Goal: Task Accomplishment & Management: Use online tool/utility

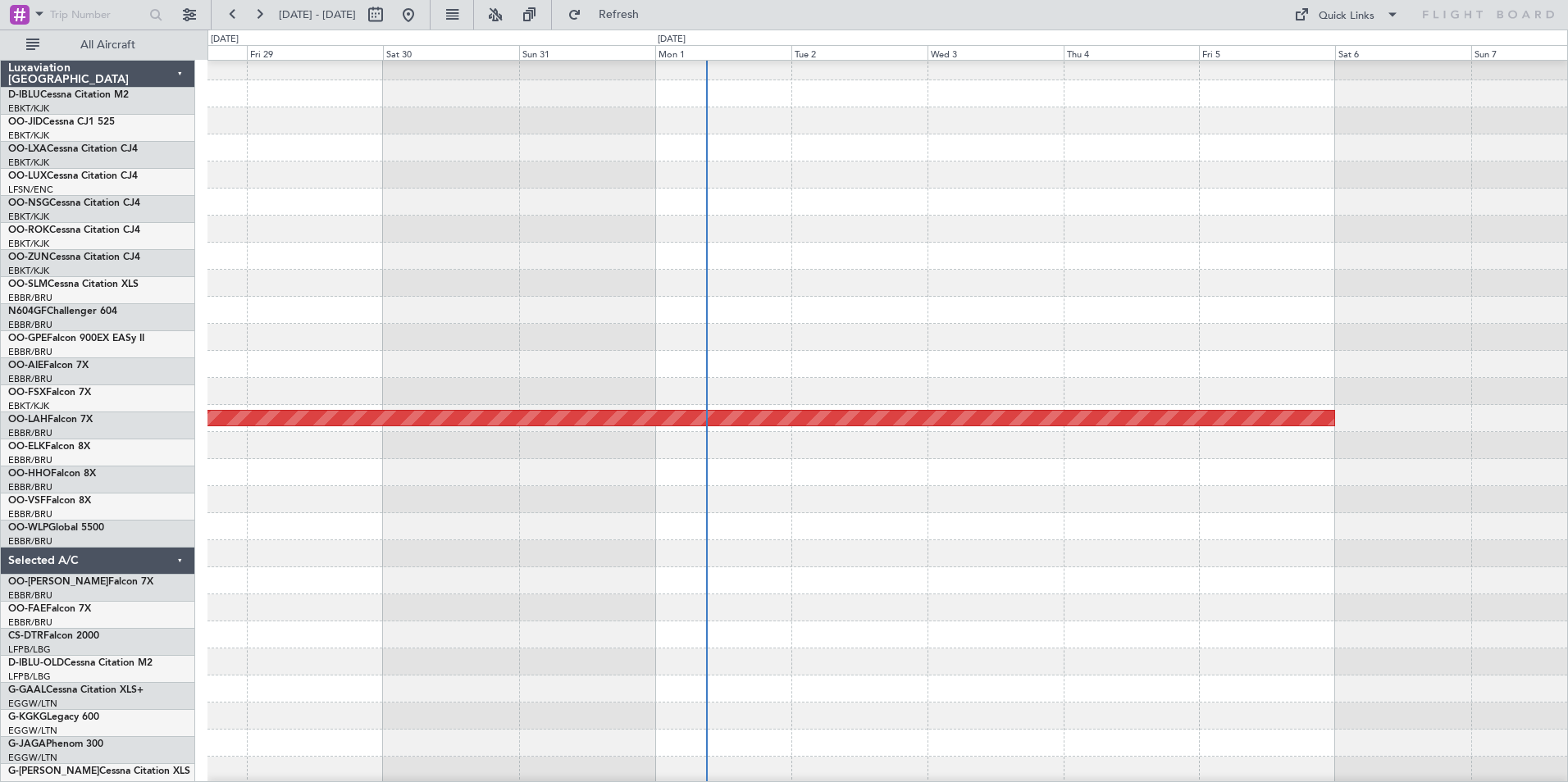
scroll to position [305, 0]
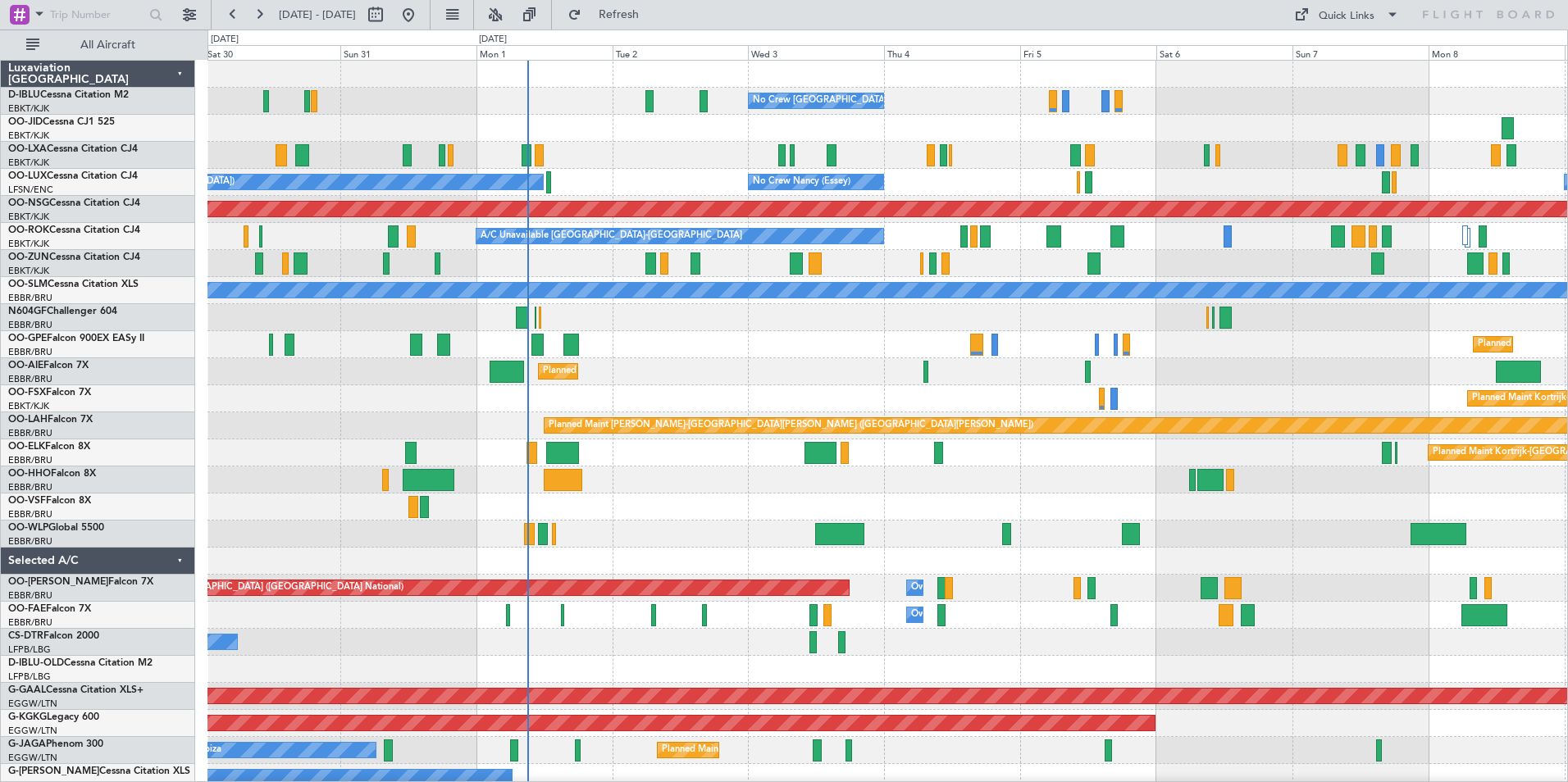
click at [692, 529] on div "No Crew [GEOGRAPHIC_DATA] ([GEOGRAPHIC_DATA] National) A/C Unavailable [GEOGRAP…" at bounding box center [887, 642] width 1360 height 1163
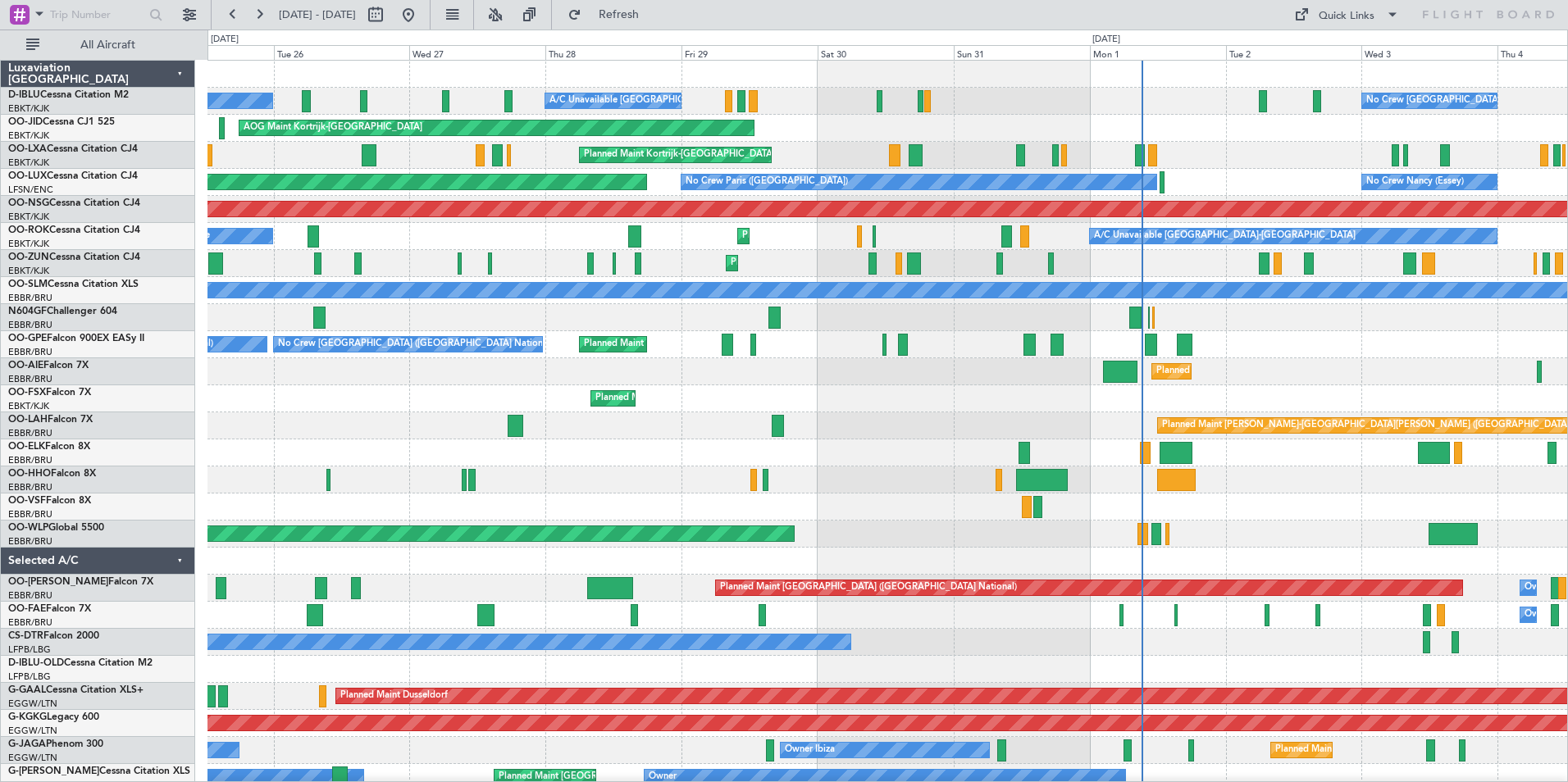
click at [1355, 385] on div "No Crew [GEOGRAPHIC_DATA] ([GEOGRAPHIC_DATA] National) A/C Unavailable [GEOGRAP…" at bounding box center [887, 615] width 1360 height 1109
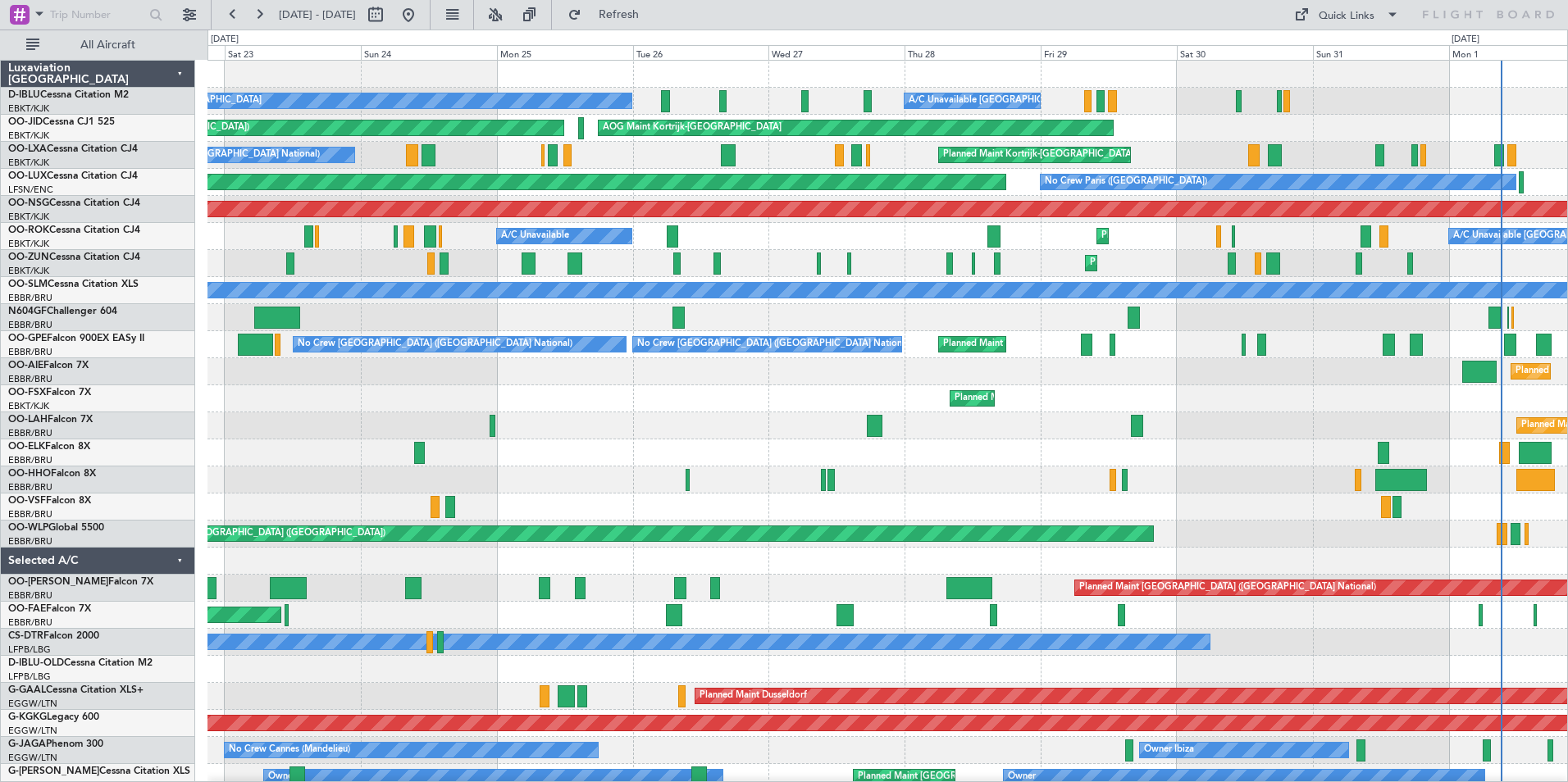
click at [1188, 441] on div "A/C Unavailable [GEOGRAPHIC_DATA]-[GEOGRAPHIC_DATA] No Crew Kortrijk-[GEOGRAPHI…" at bounding box center [887, 642] width 1360 height 1163
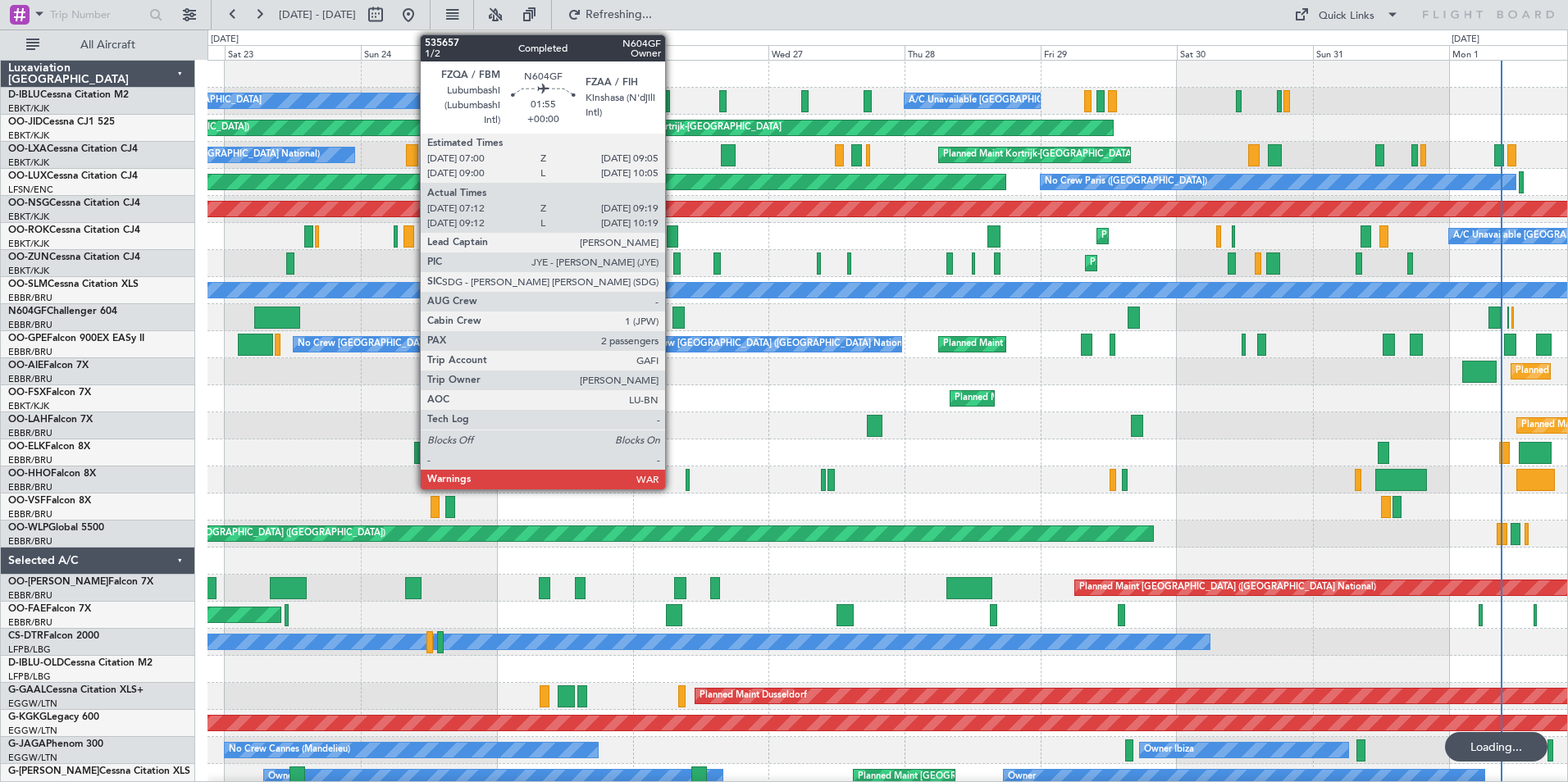
click at [672, 310] on div at bounding box center [678, 317] width 12 height 22
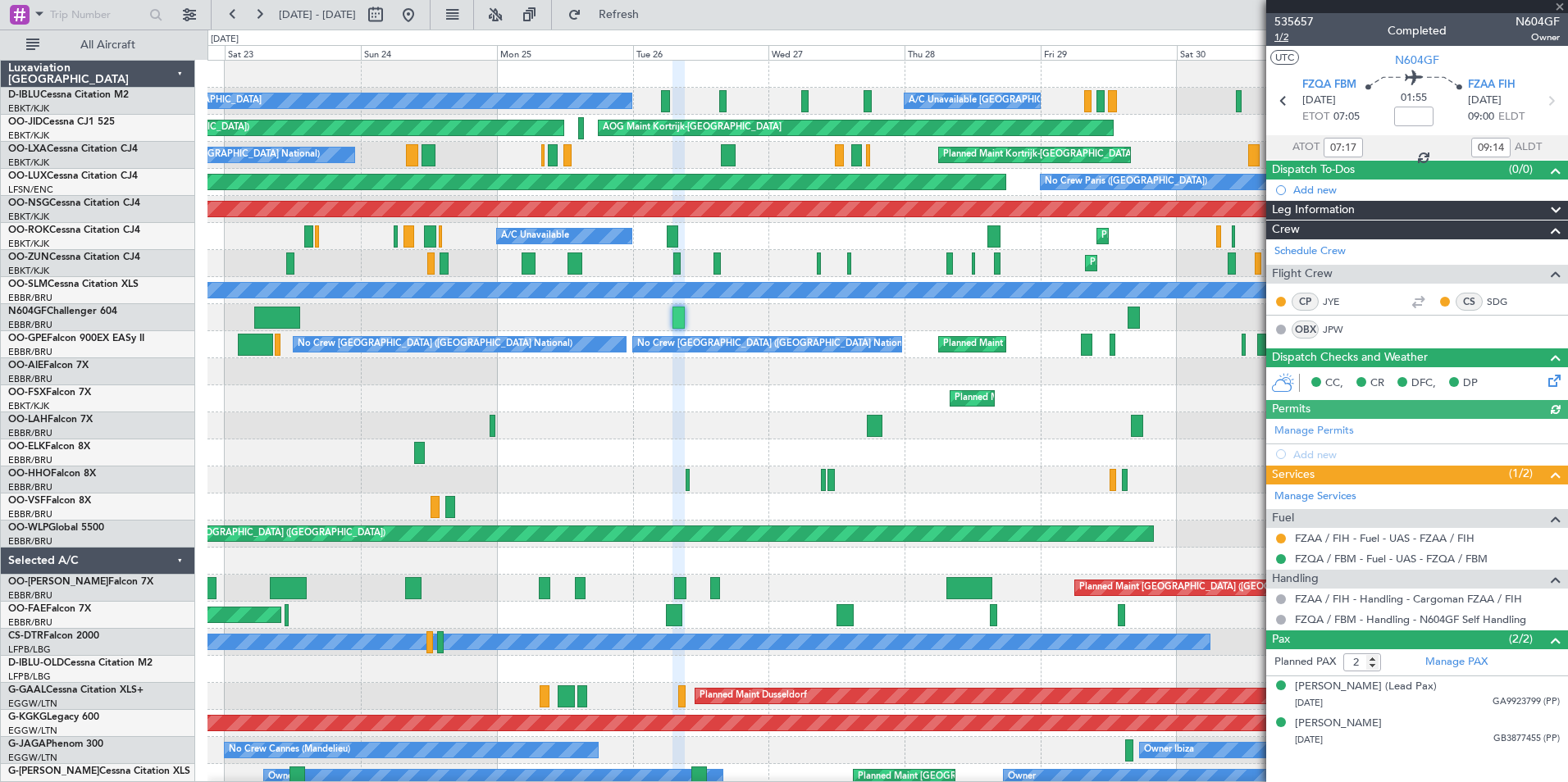
click at [1287, 37] on span "1/2" at bounding box center [1294, 37] width 39 height 14
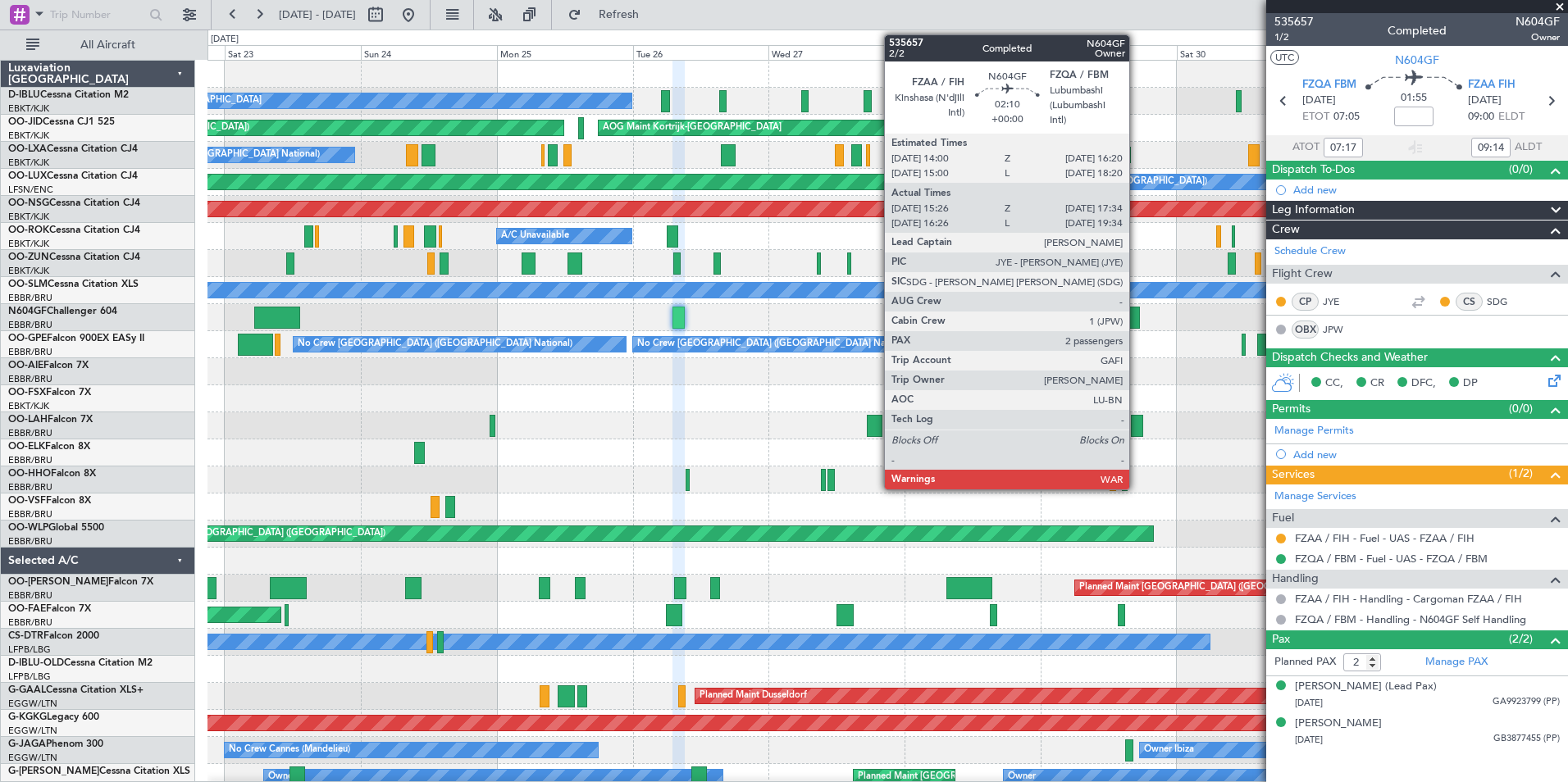
click at [1135, 316] on div at bounding box center [1134, 317] width 12 height 22
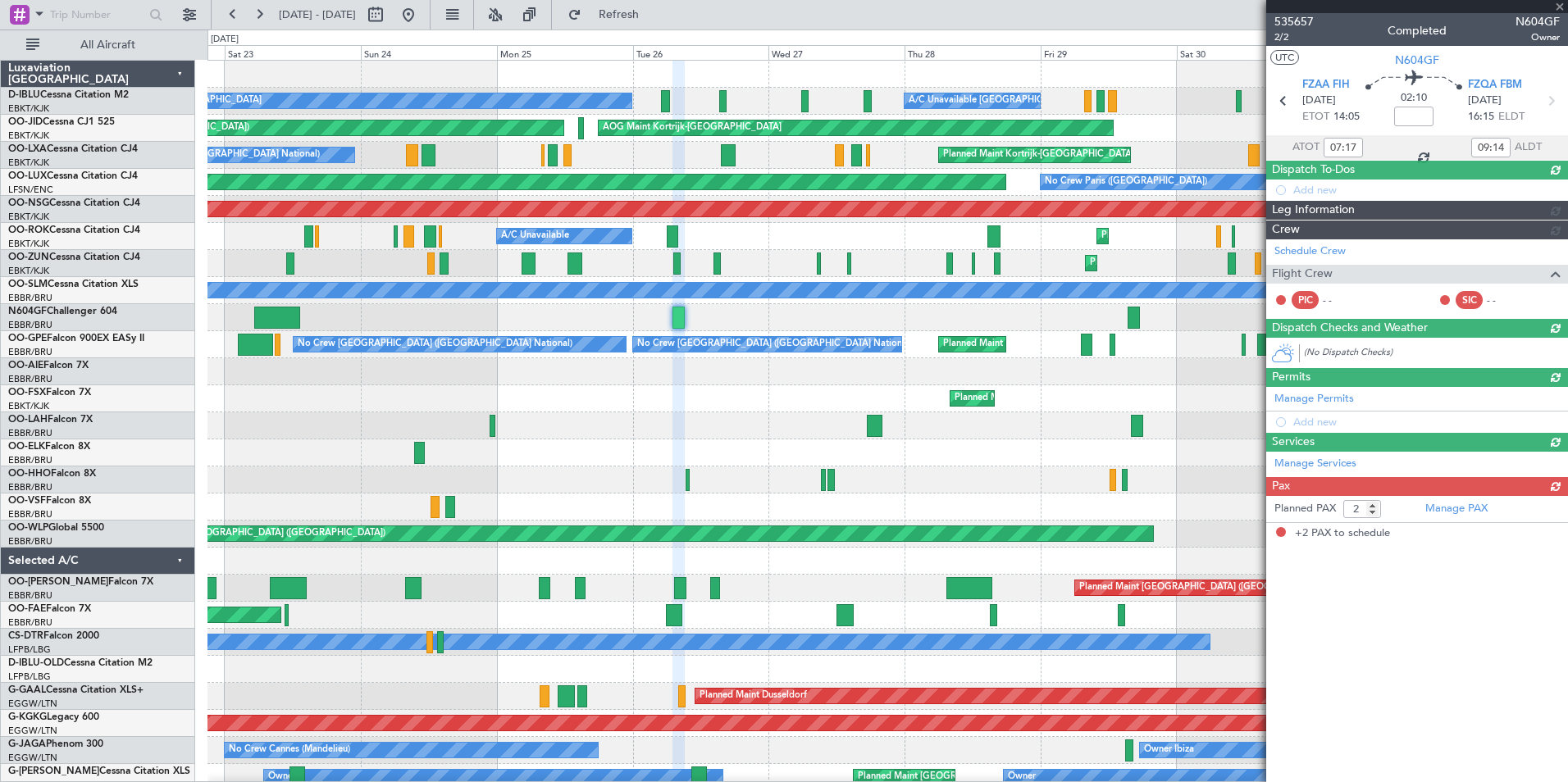
type input "15:31"
type input "17:29"
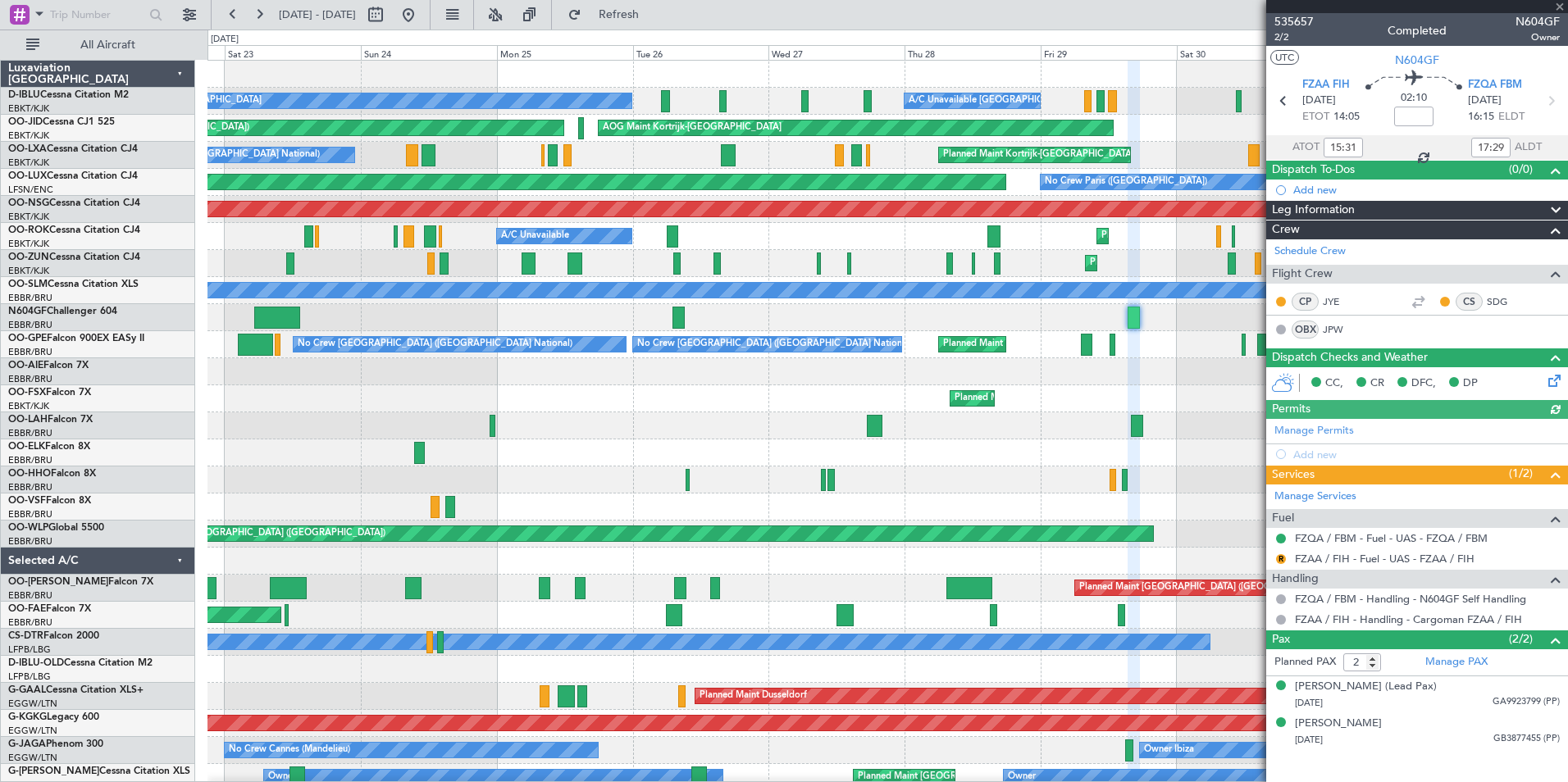
type input "16:31"
type input "19:29"
type input "15:31"
type input "17:29"
click at [1285, 42] on span "2/2" at bounding box center [1294, 37] width 39 height 14
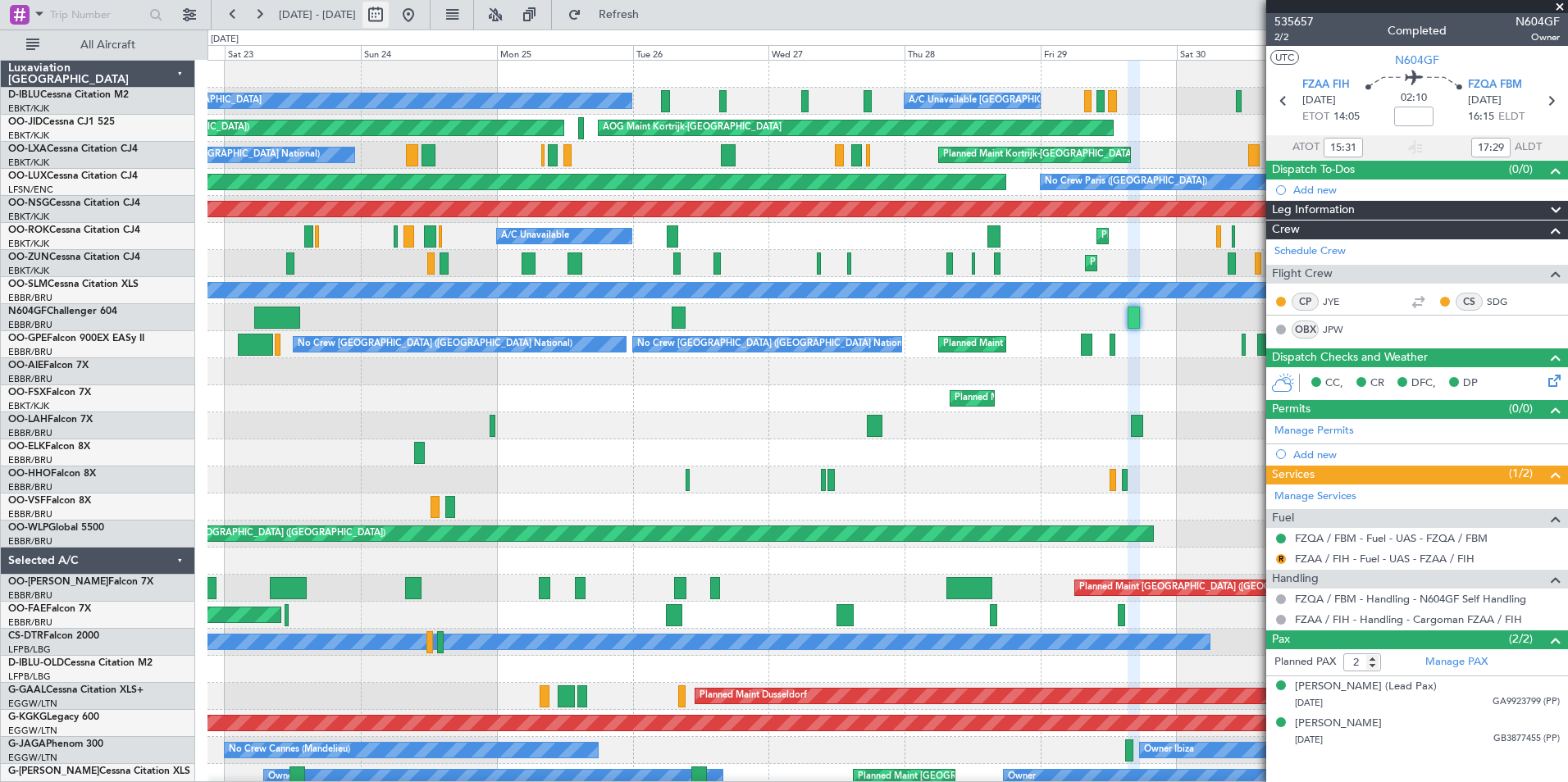
click at [363, 20] on span "[DATE] - [DATE]" at bounding box center [318, 15] width 90 height 26
click at [388, 16] on button at bounding box center [376, 15] width 26 height 26
select select "8"
select select "2025"
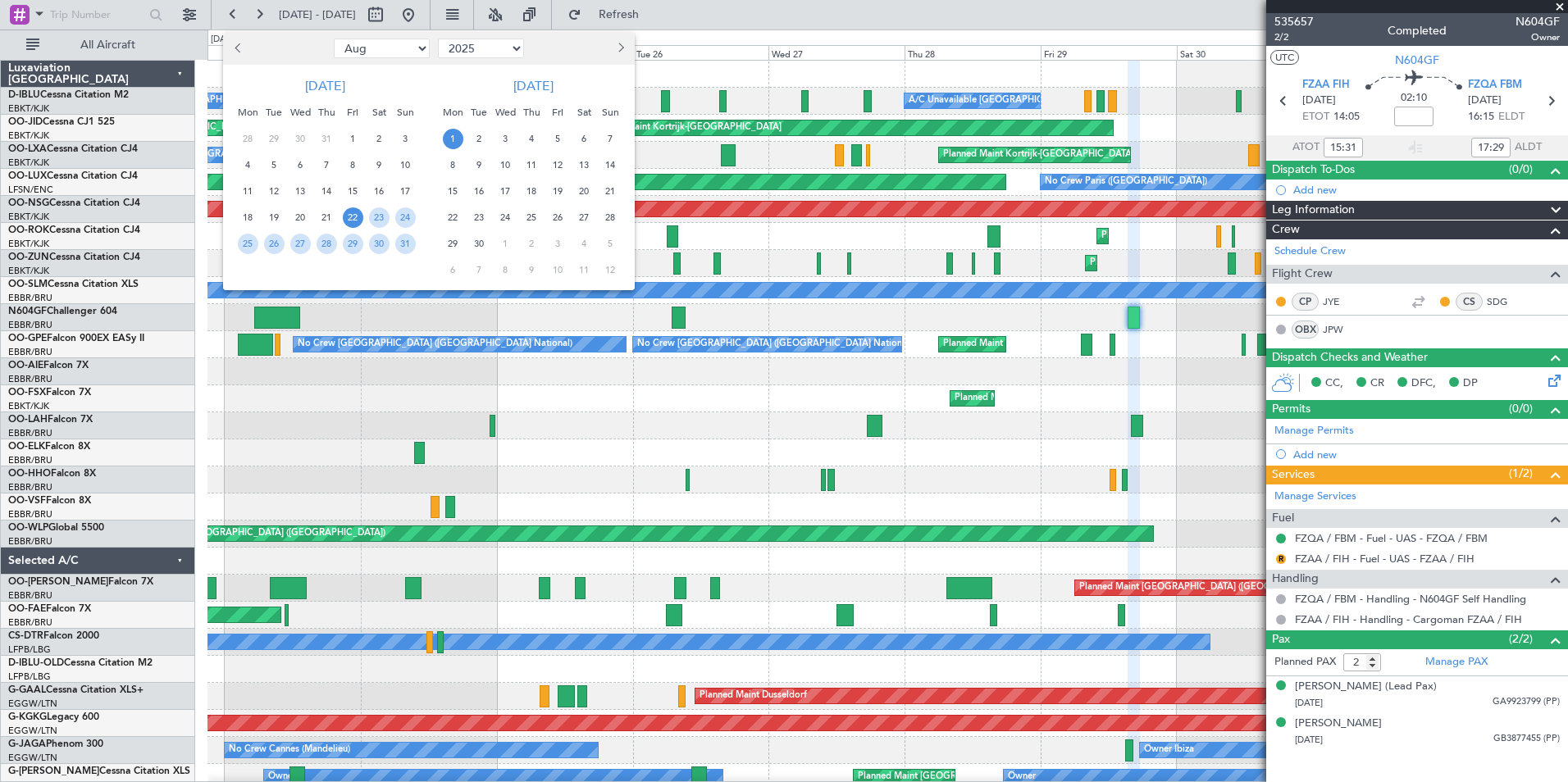
click at [358, 45] on select "Jan Feb Mar Apr May Jun [DATE] Aug Sep Oct Nov Dec" at bounding box center [382, 49] width 96 height 20
select select "10"
click at [334, 39] on select "Jan Feb Mar Apr May Jun [DATE] Aug Sep Oct Nov Dec" at bounding box center [382, 49] width 96 height 20
click at [354, 159] on span "10" at bounding box center [353, 164] width 21 height 21
click at [354, 211] on span "24" at bounding box center [353, 217] width 21 height 21
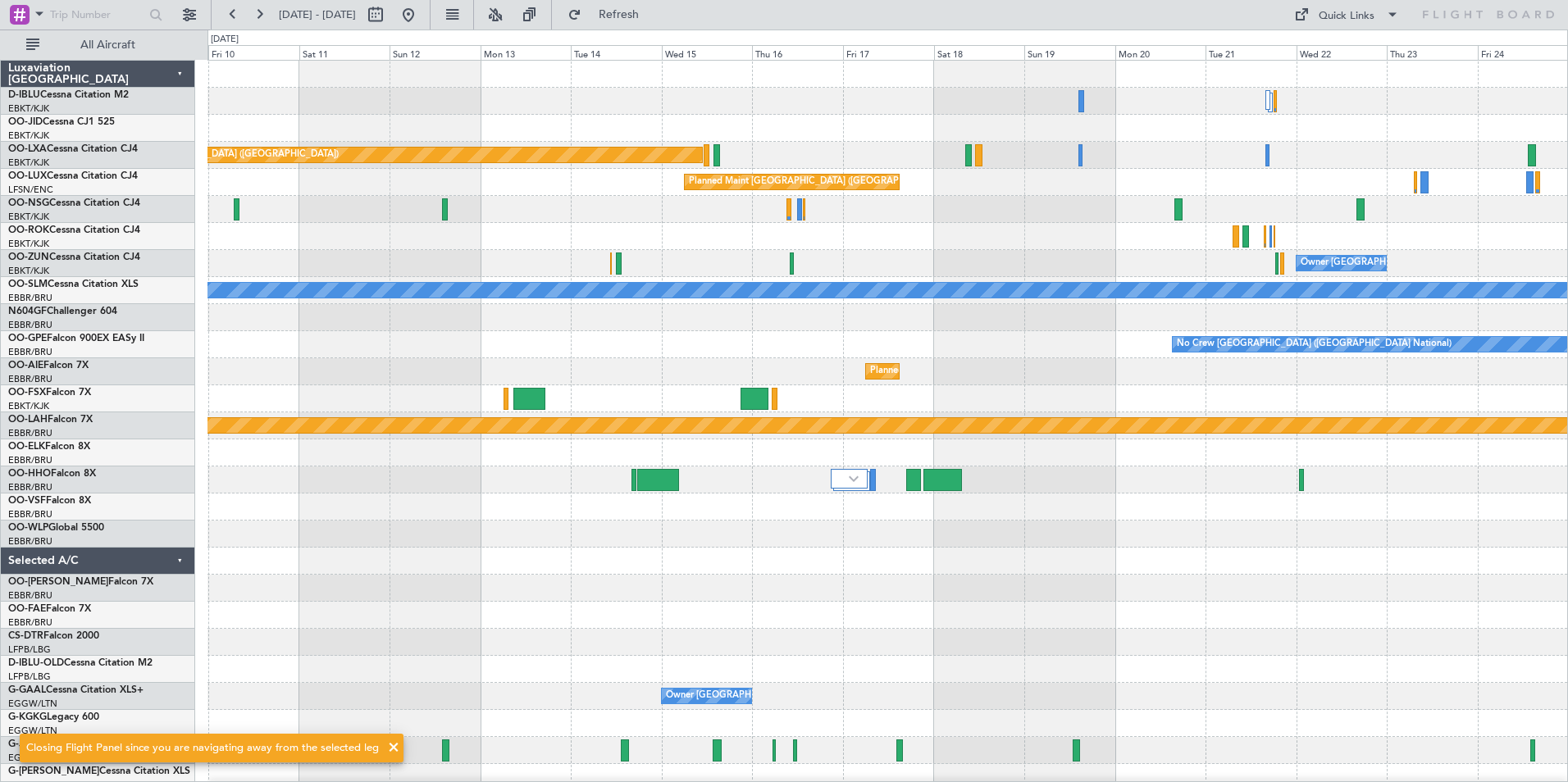
click at [942, 531] on div at bounding box center [887, 534] width 1360 height 27
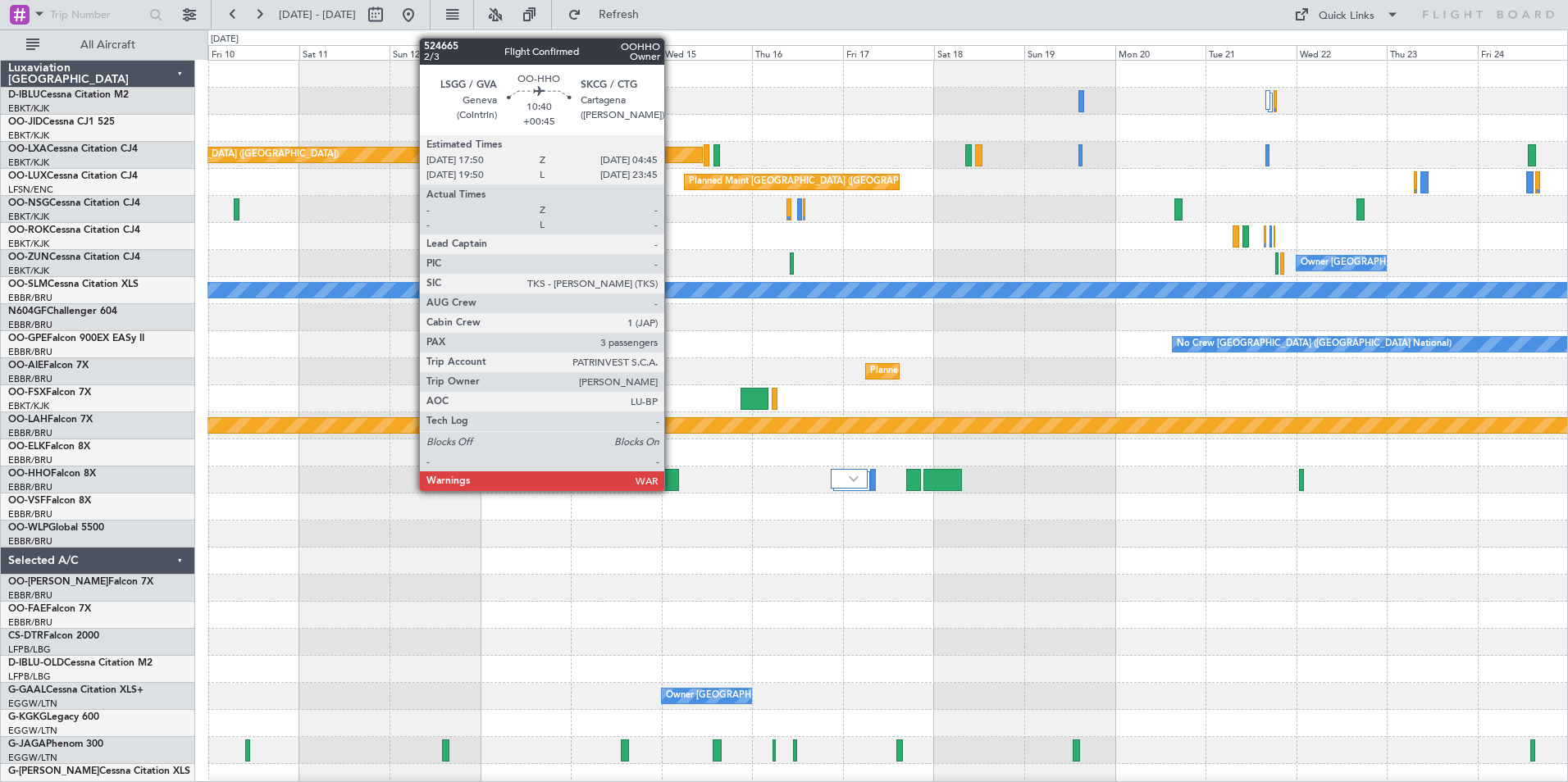
click at [670, 489] on div at bounding box center [658, 479] width 42 height 22
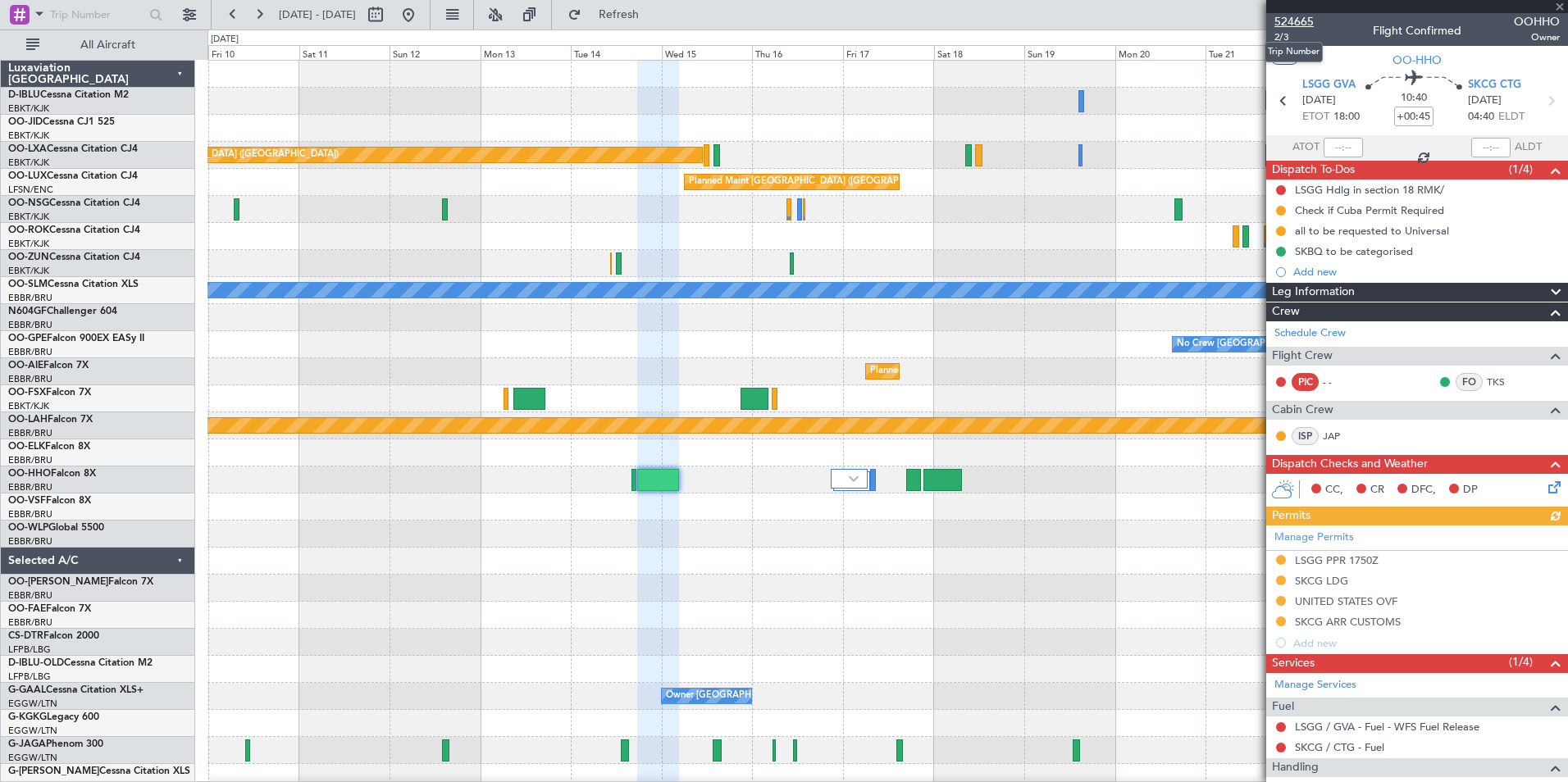
click at [1297, 27] on span "524665" at bounding box center [1294, 21] width 39 height 17
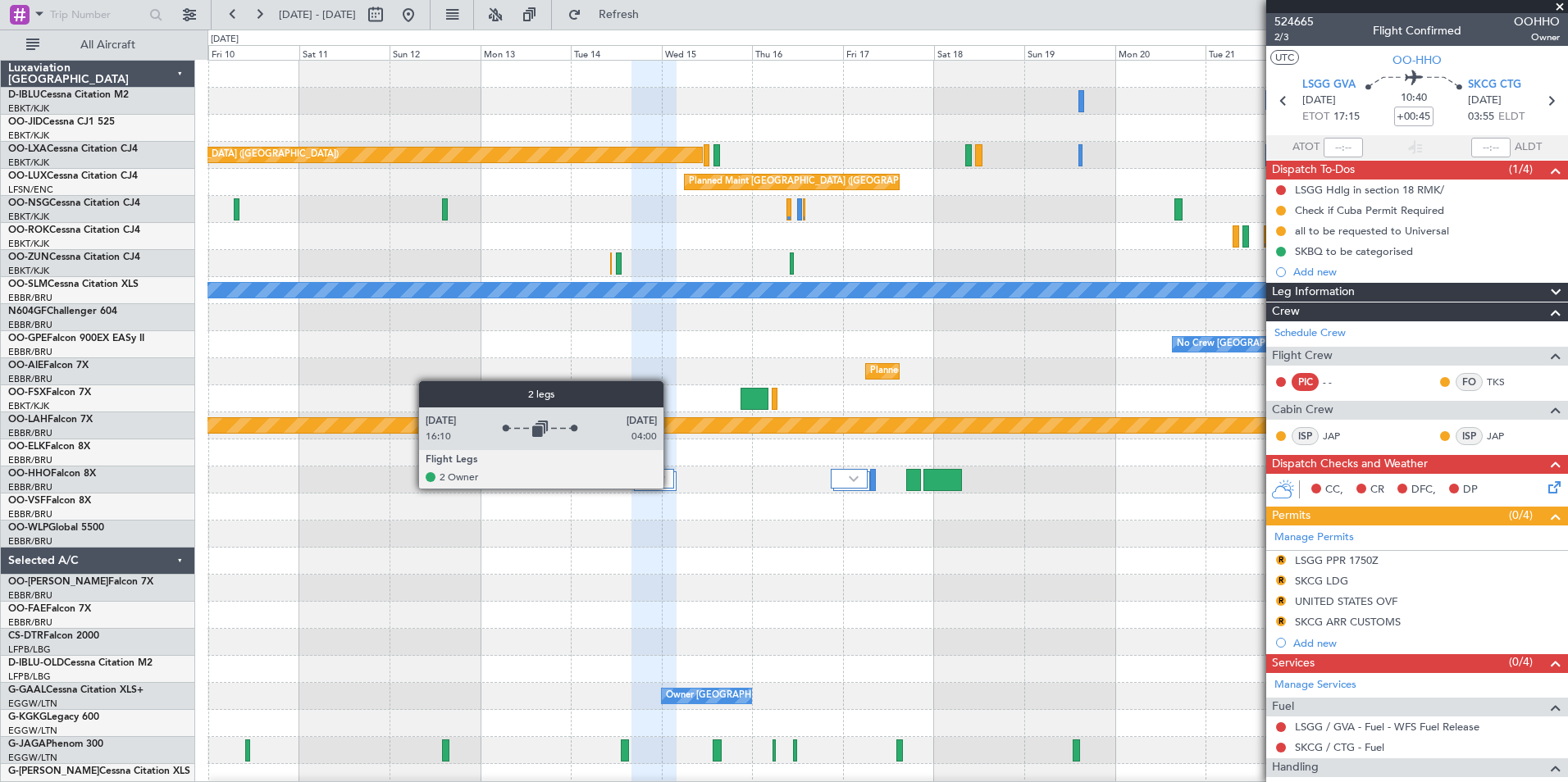
click at [669, 488] on div at bounding box center [653, 479] width 43 height 20
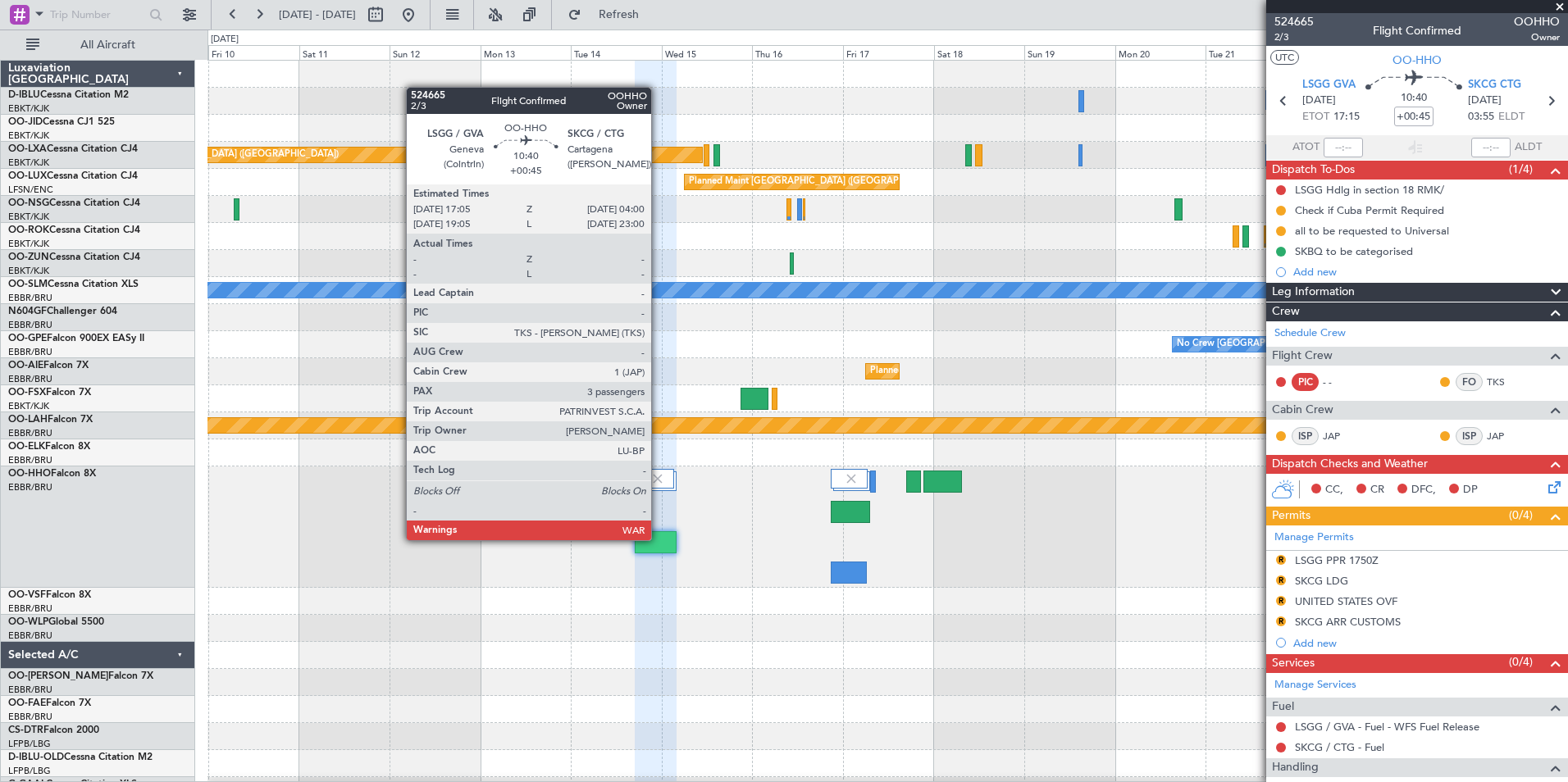
click at [658, 539] on div at bounding box center [656, 542] width 42 height 22
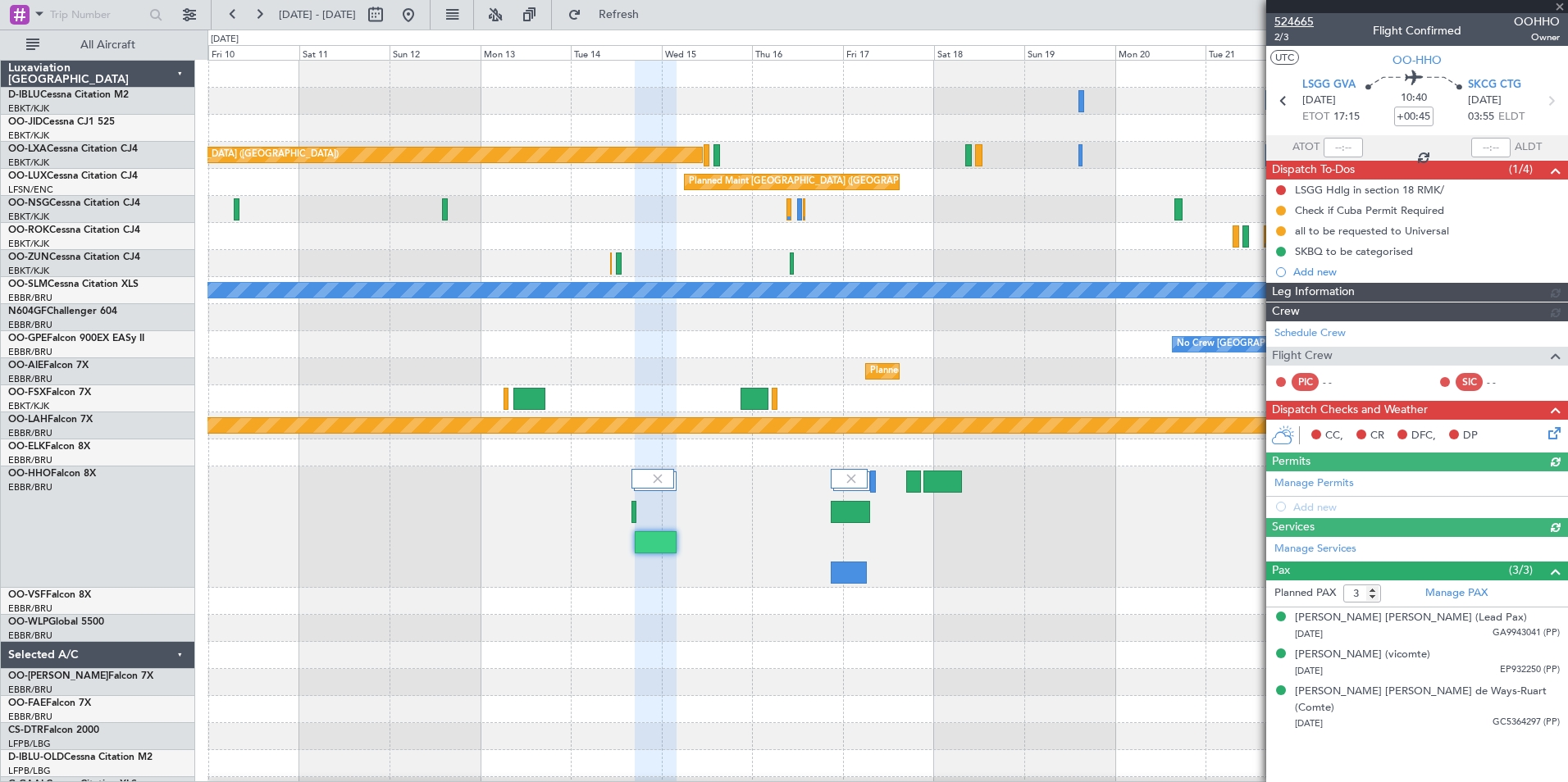
click at [1292, 25] on span "524665" at bounding box center [1294, 21] width 39 height 17
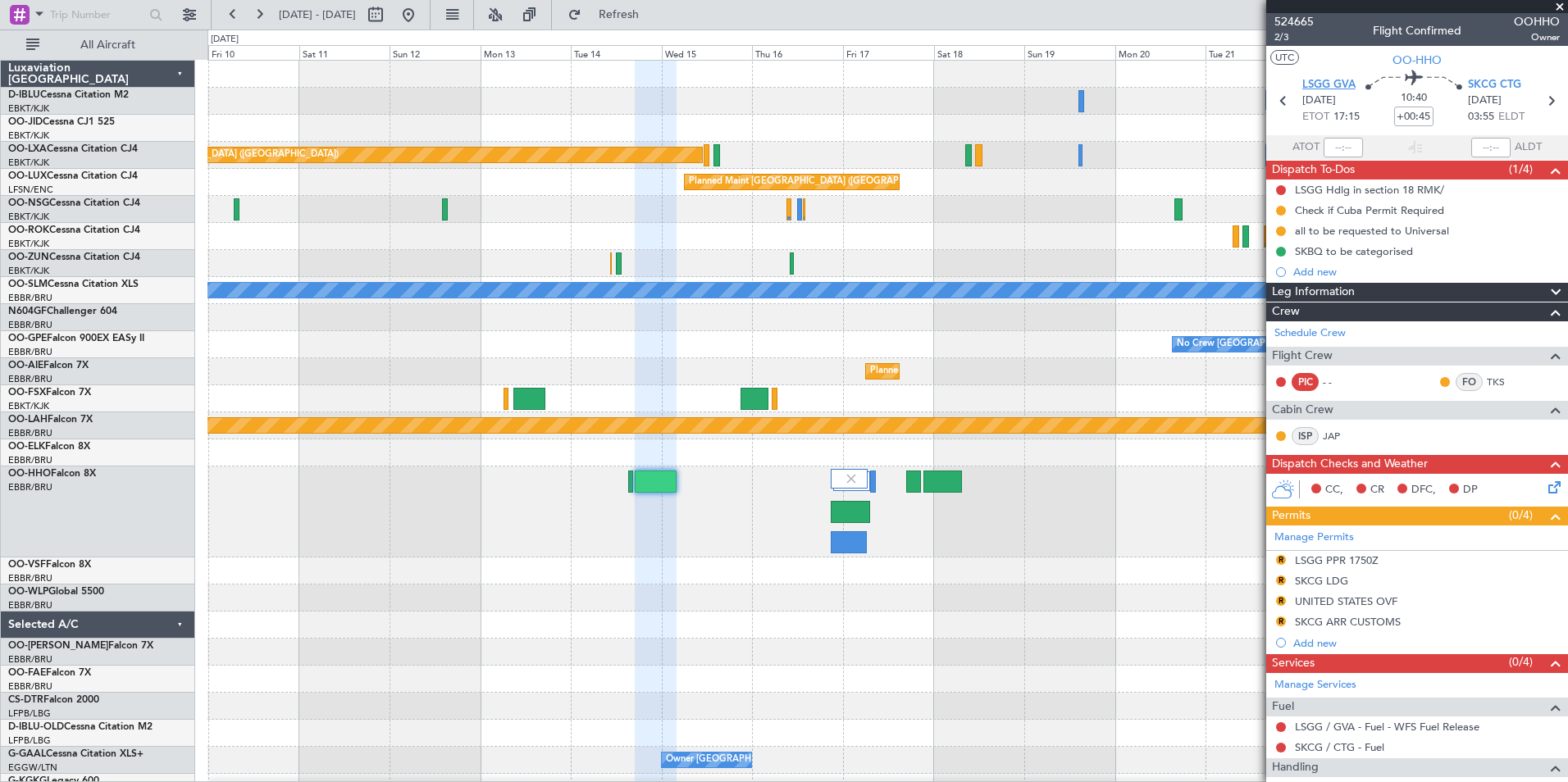
click at [1343, 89] on span "LSGG GVA" at bounding box center [1329, 86] width 53 height 16
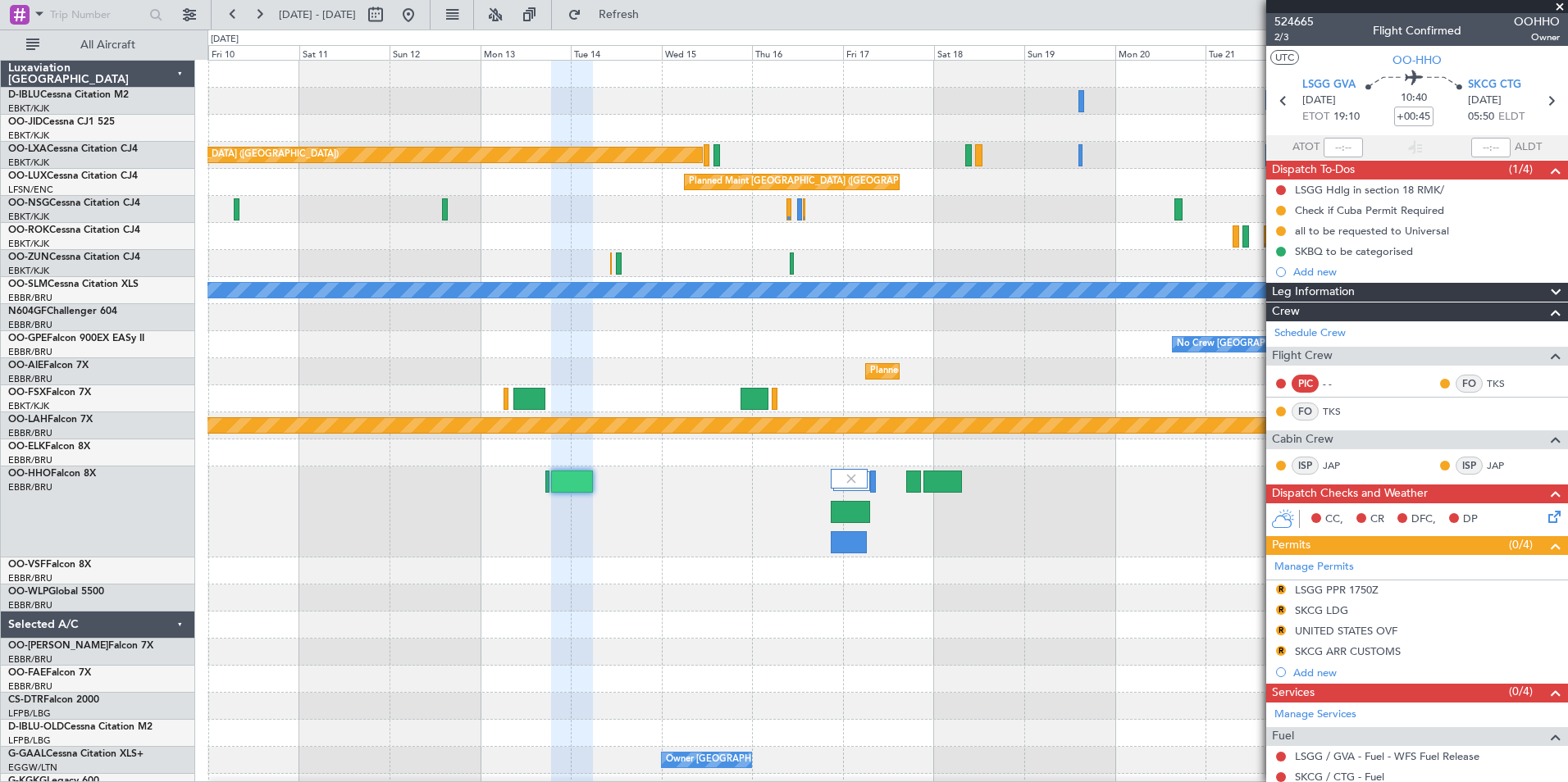
click at [1074, 495] on div at bounding box center [887, 511] width 1360 height 91
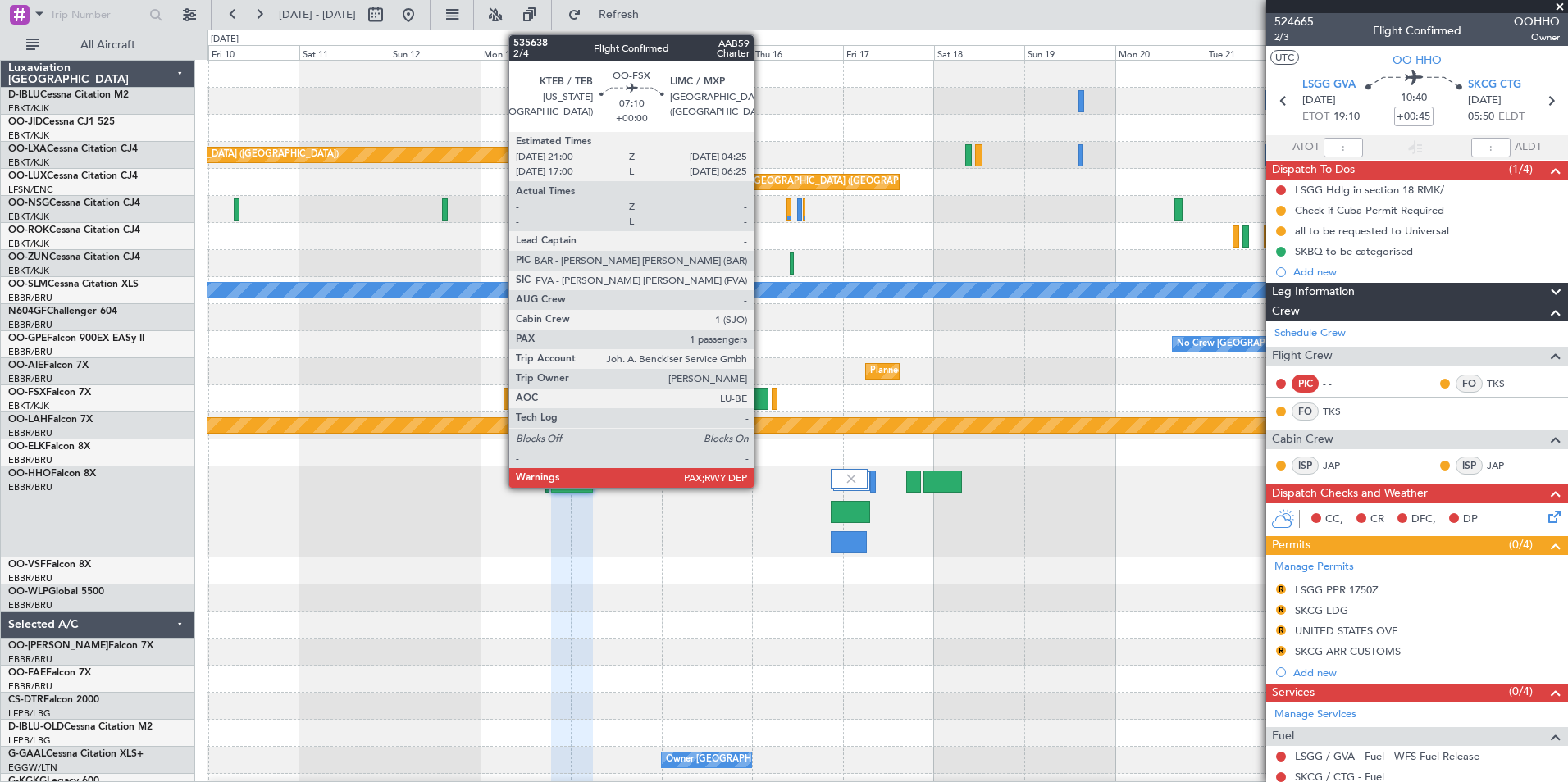
click at [755, 405] on div at bounding box center [754, 398] width 29 height 22
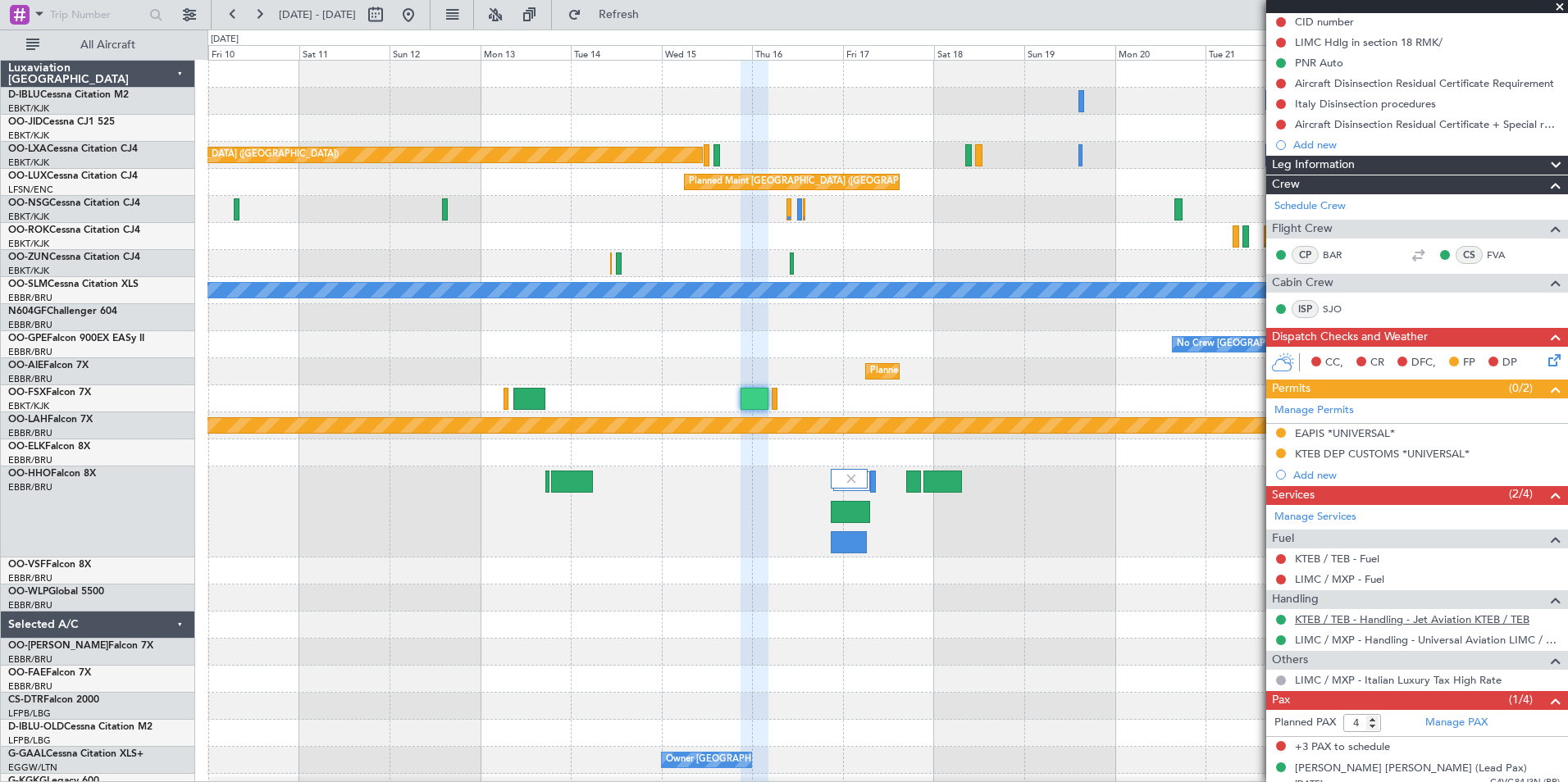
scroll to position [201, 0]
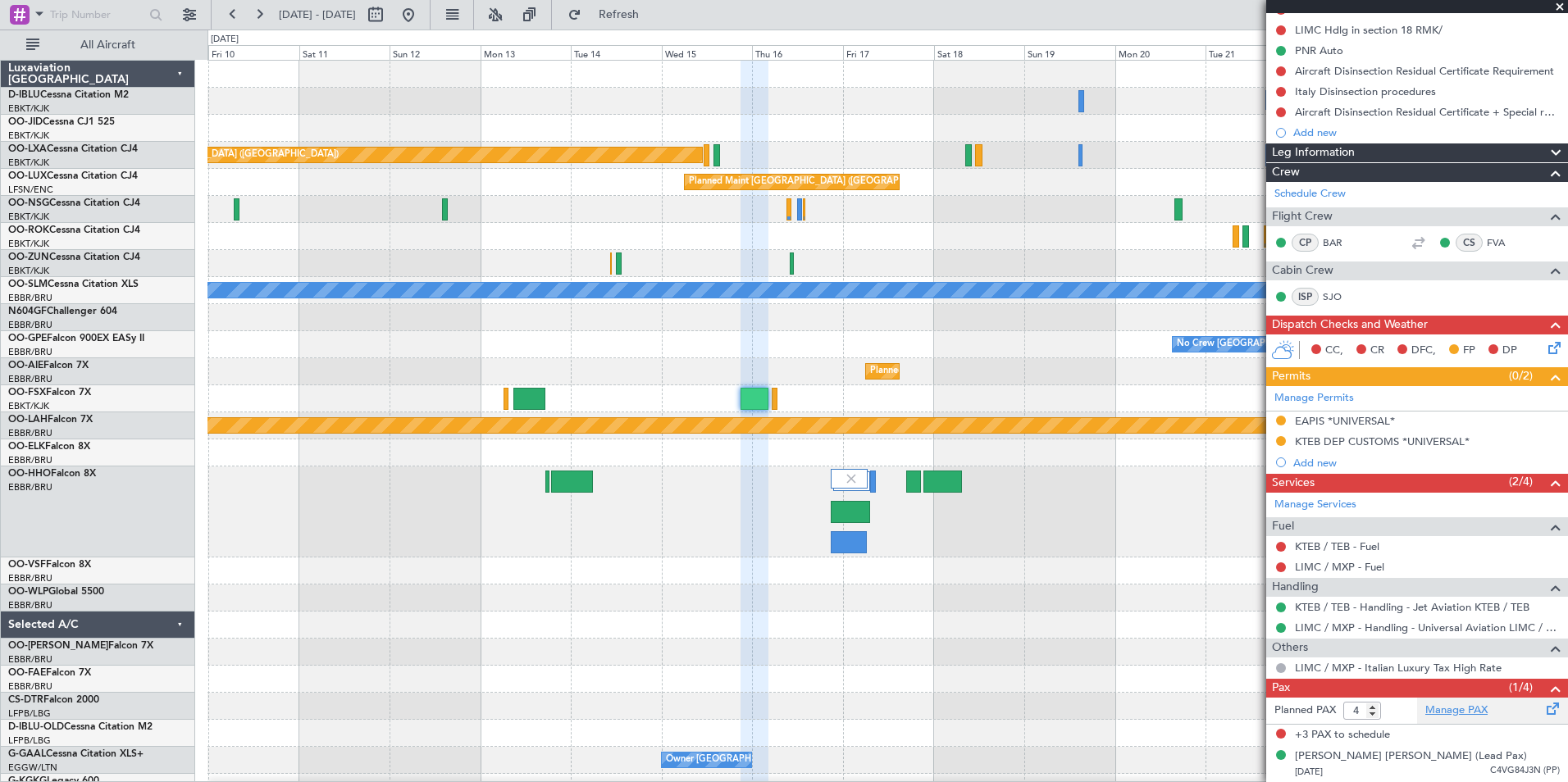
click at [1465, 708] on link "Manage PAX" at bounding box center [1456, 710] width 63 height 16
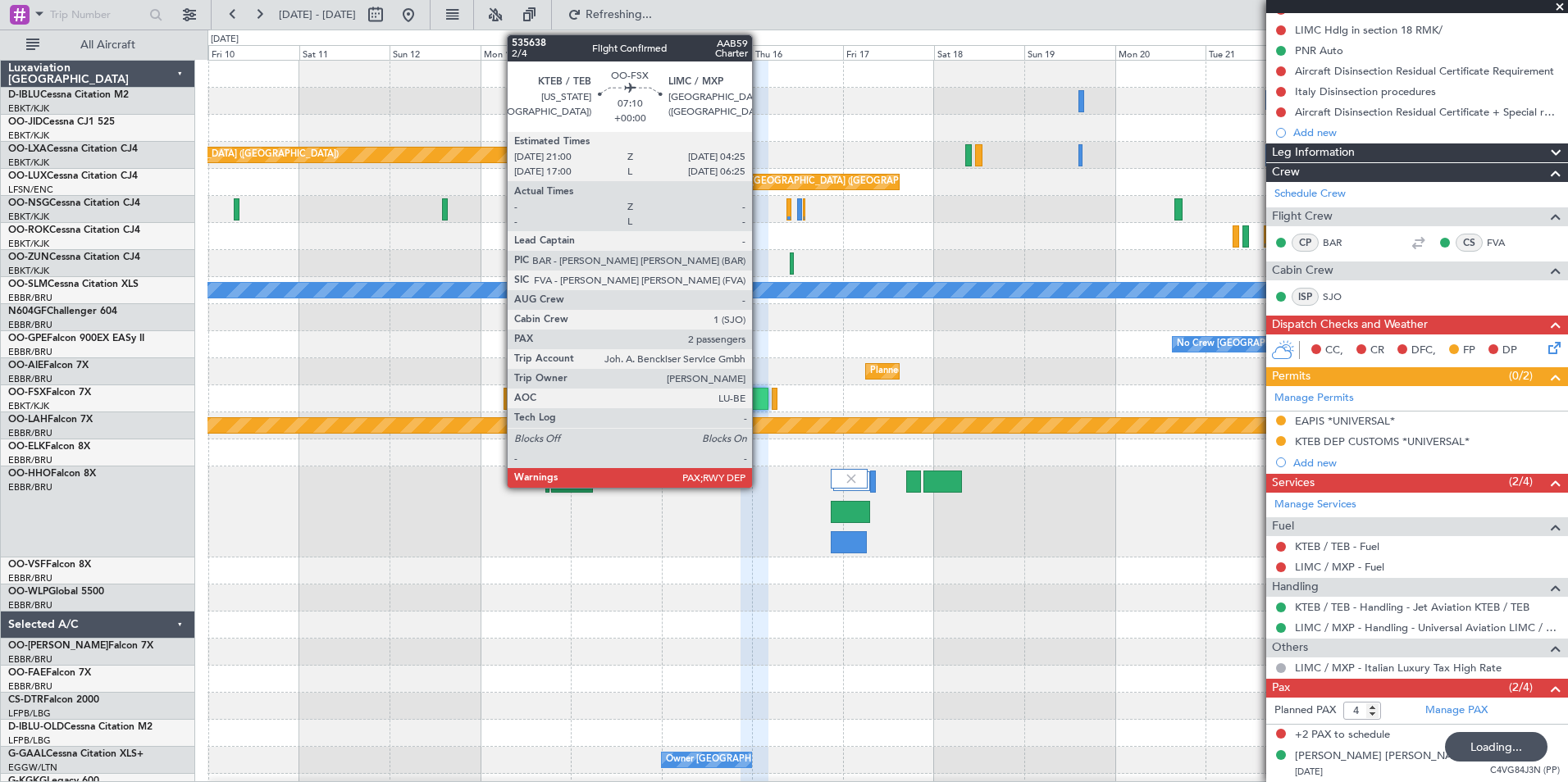
click at [759, 401] on div at bounding box center [754, 398] width 29 height 22
type input "5"
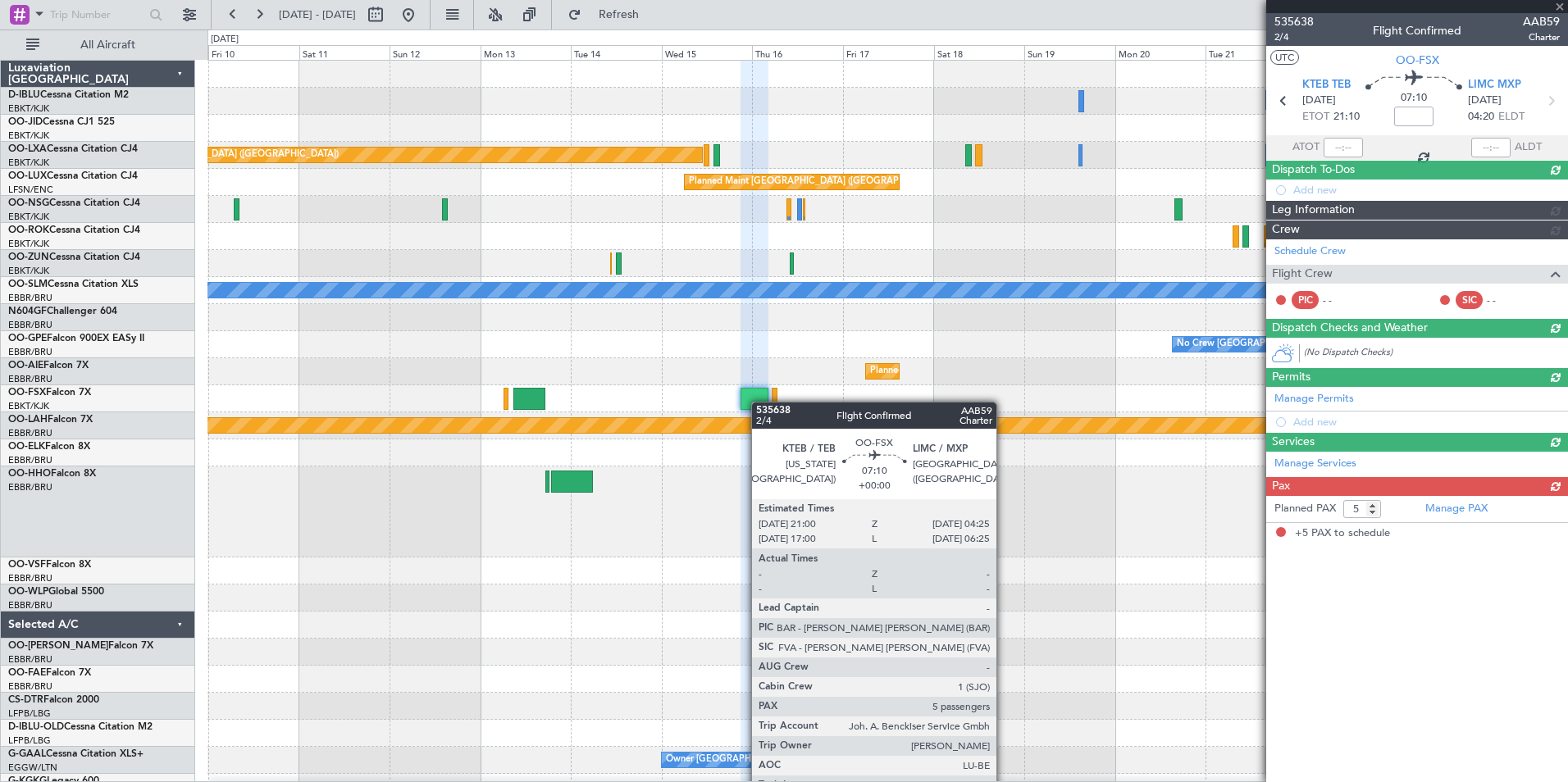
scroll to position [0, 0]
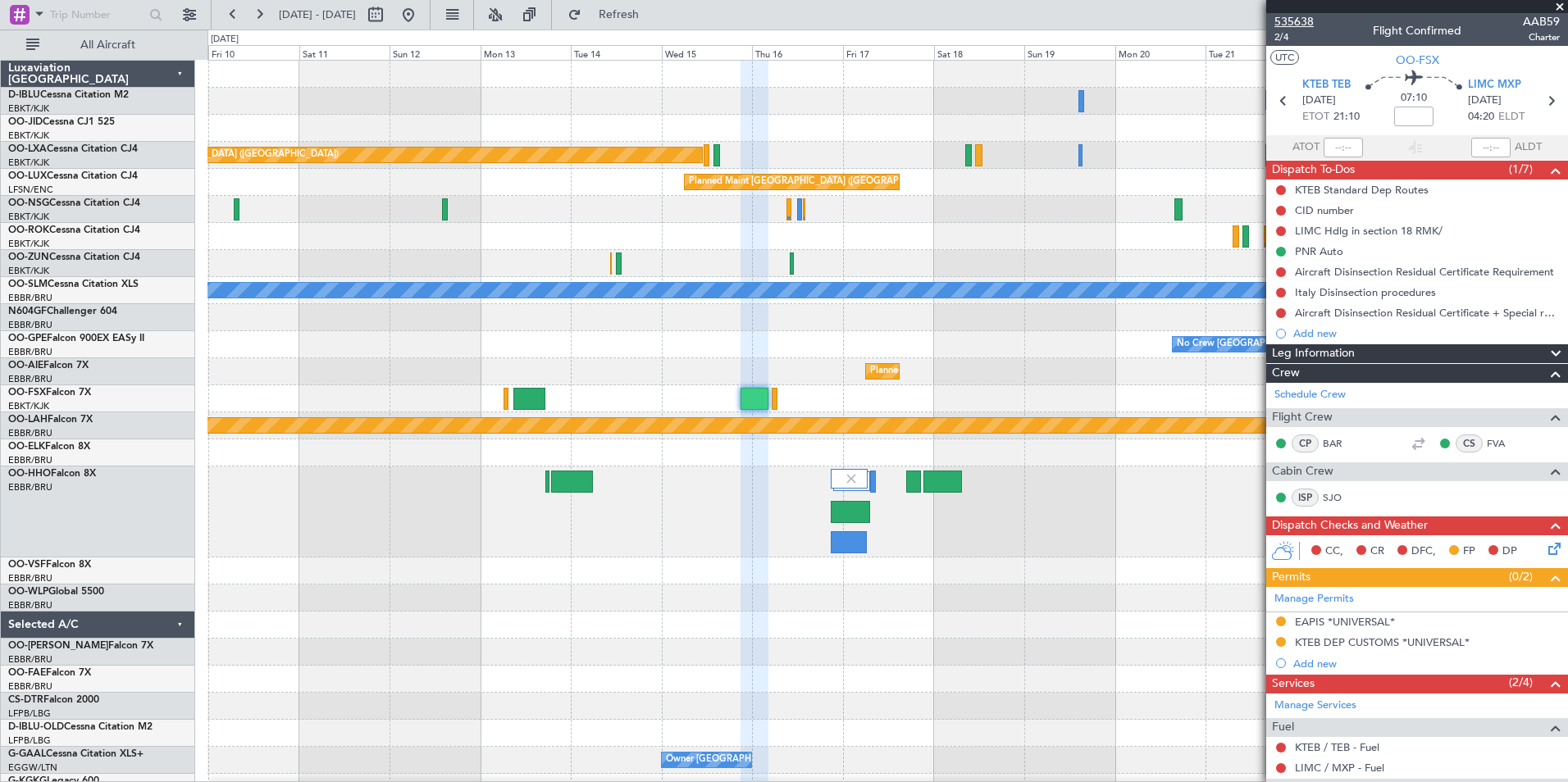
click at [1308, 13] on span "535638" at bounding box center [1294, 21] width 39 height 17
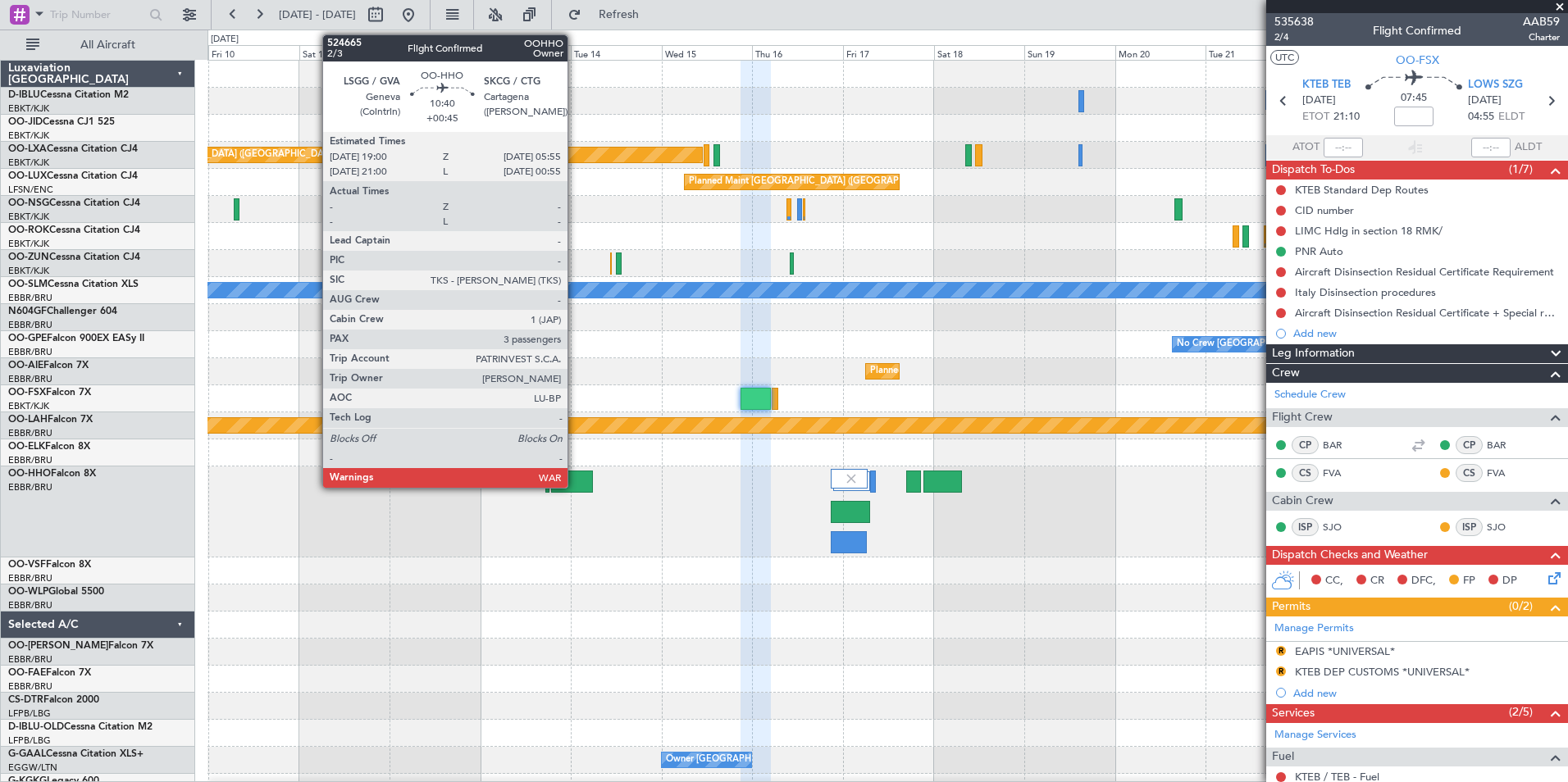
click at [575, 482] on div at bounding box center [572, 481] width 42 height 22
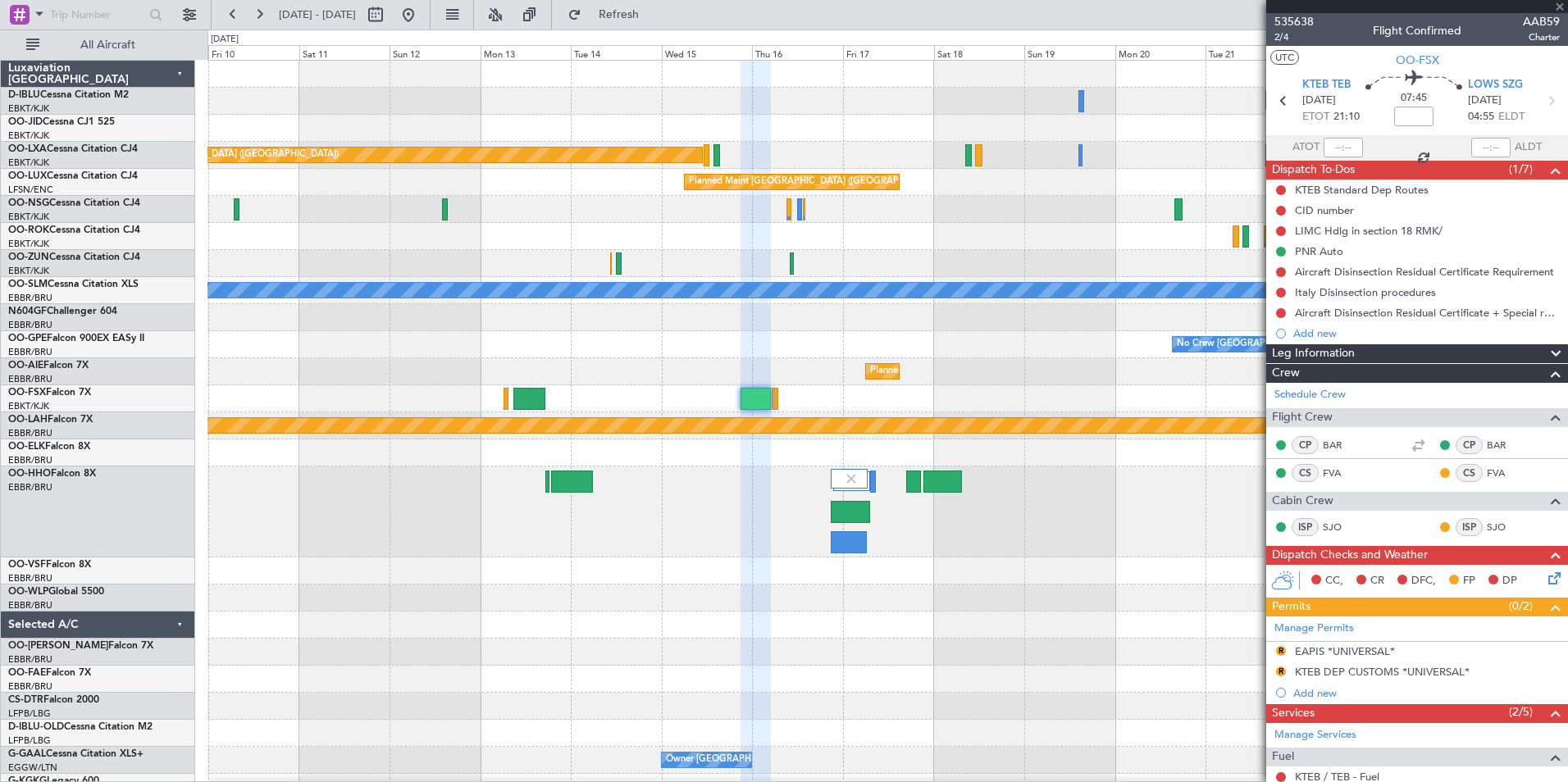
type input "+00:45"
type input "3"
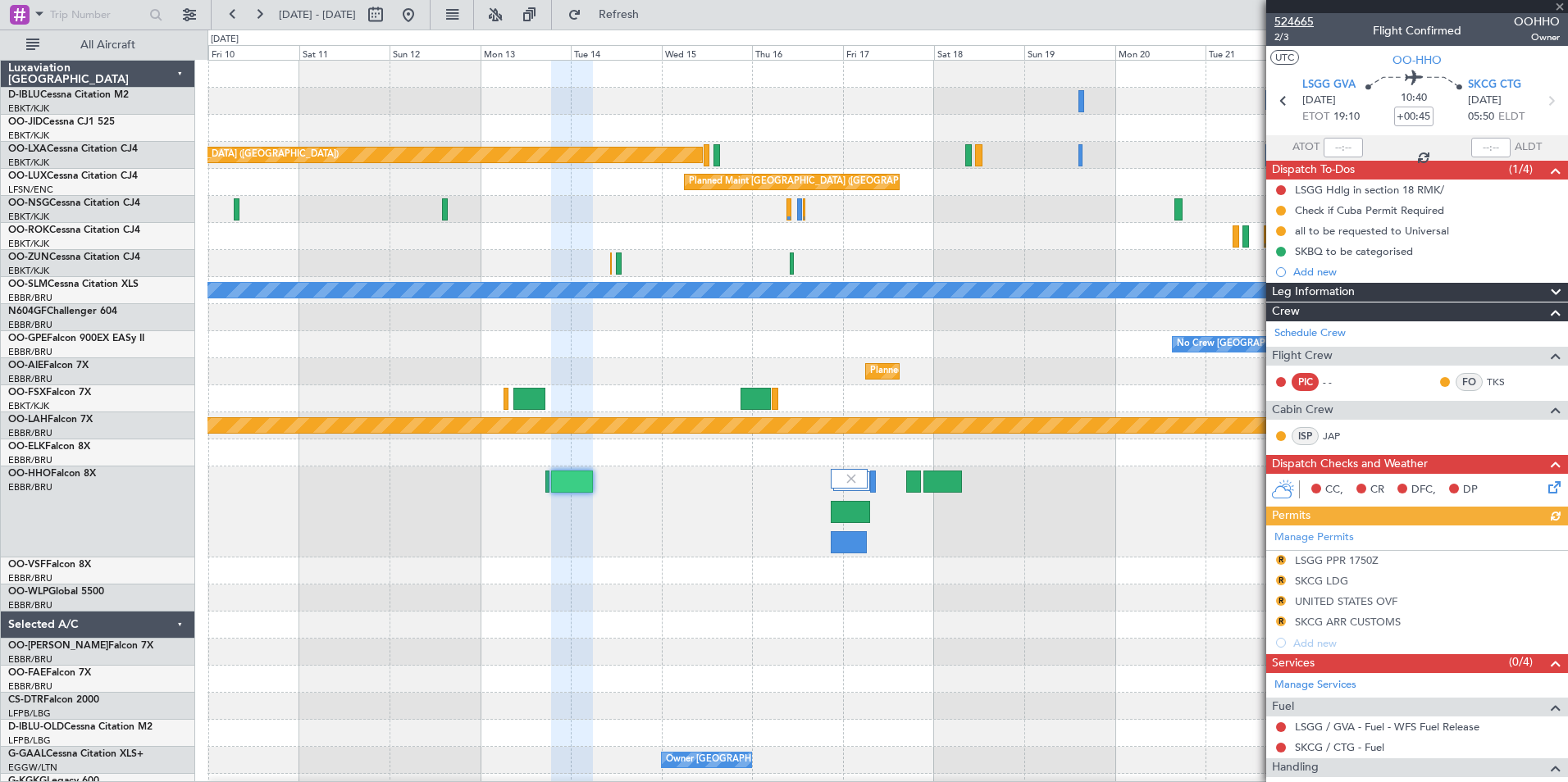
click at [1304, 24] on span "524665" at bounding box center [1294, 21] width 39 height 17
click at [421, 7] on button at bounding box center [408, 15] width 26 height 26
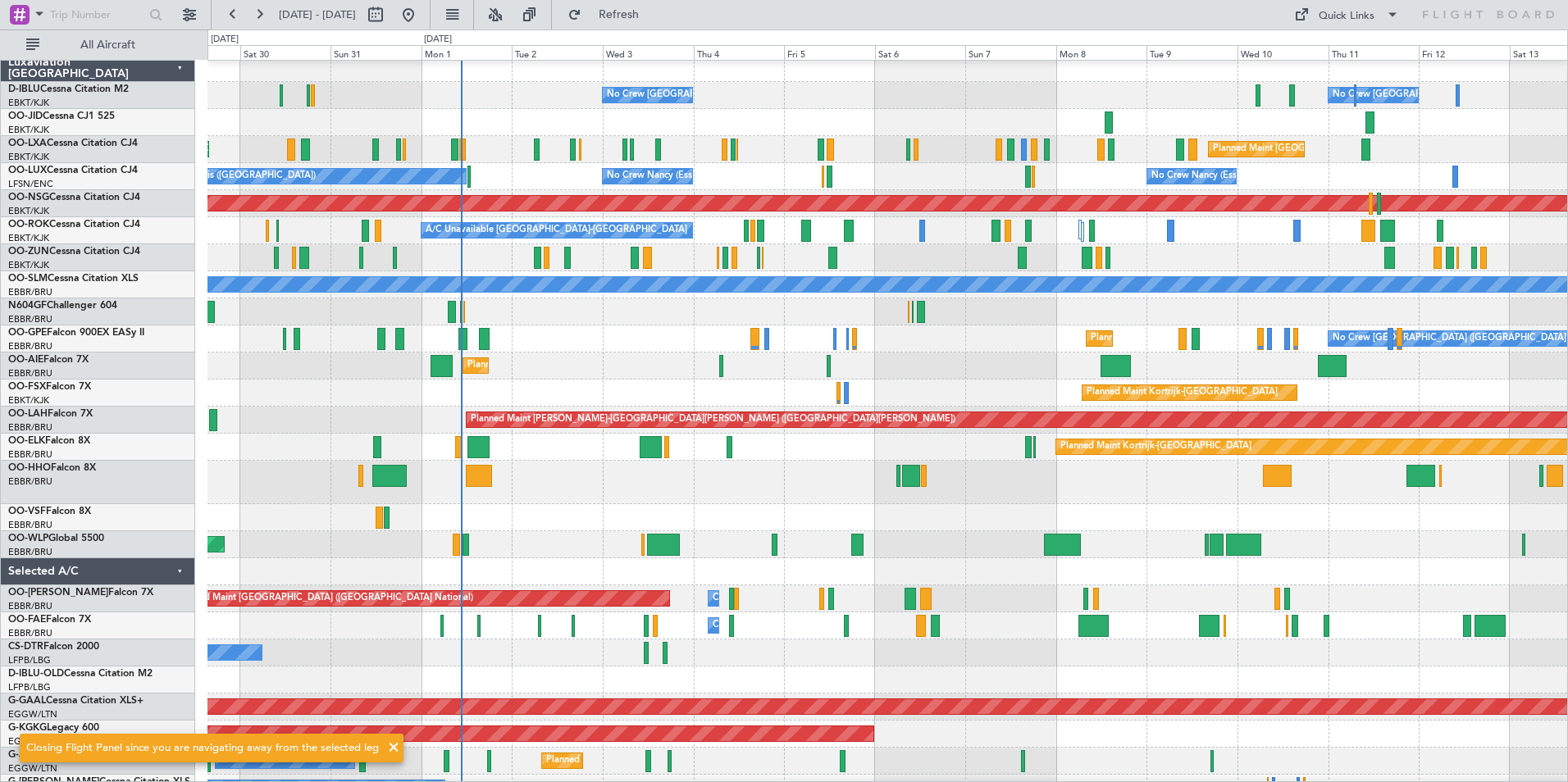
click at [833, 518] on div at bounding box center [887, 517] width 1360 height 27
